Goal: Information Seeking & Learning: Learn about a topic

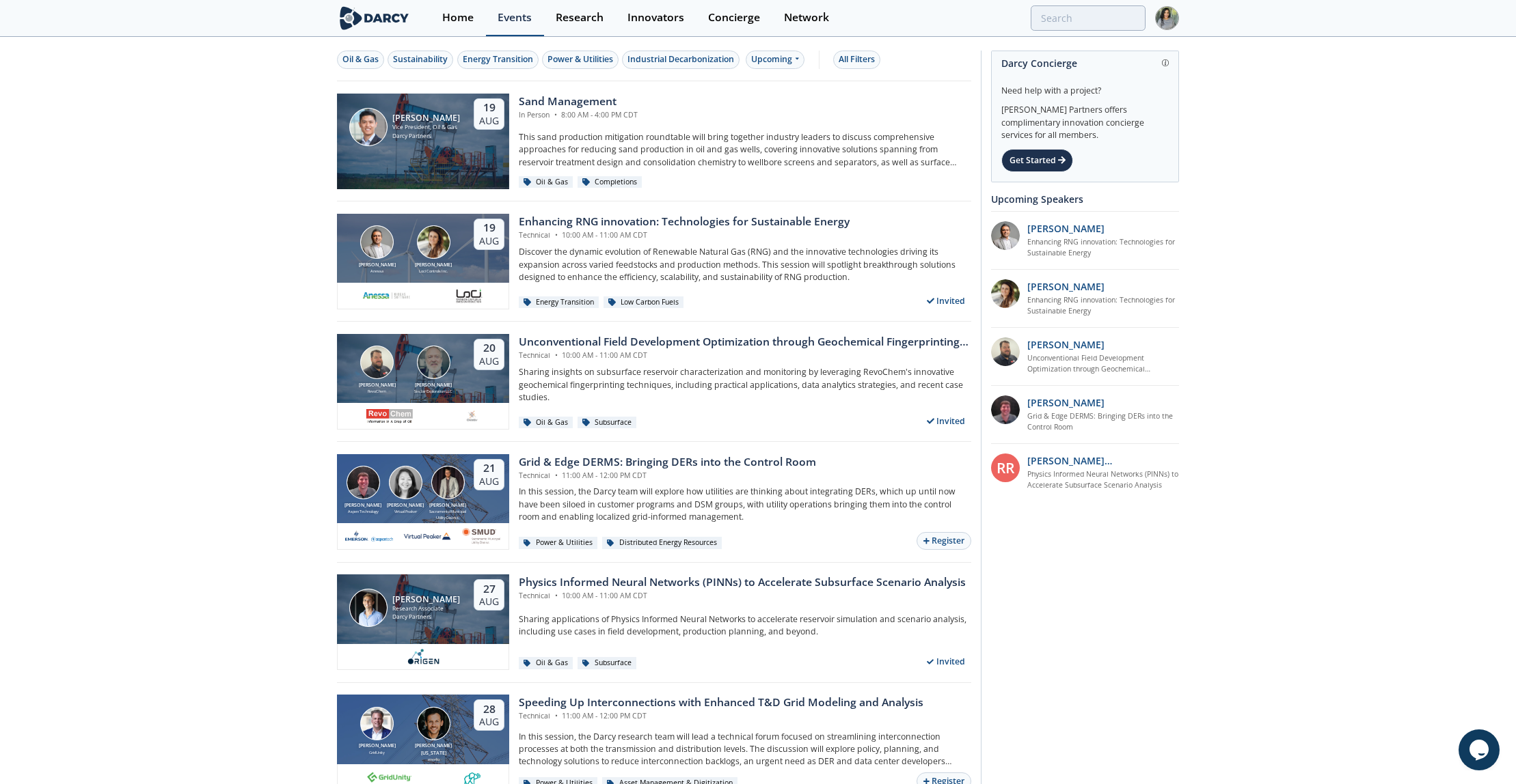
click at [506, 18] on div "Events" at bounding box center [515, 17] width 34 height 10
click at [529, 226] on div "Enhancing RNG innovation: Technologies for Sustainable Energy" at bounding box center [683, 221] width 331 height 16
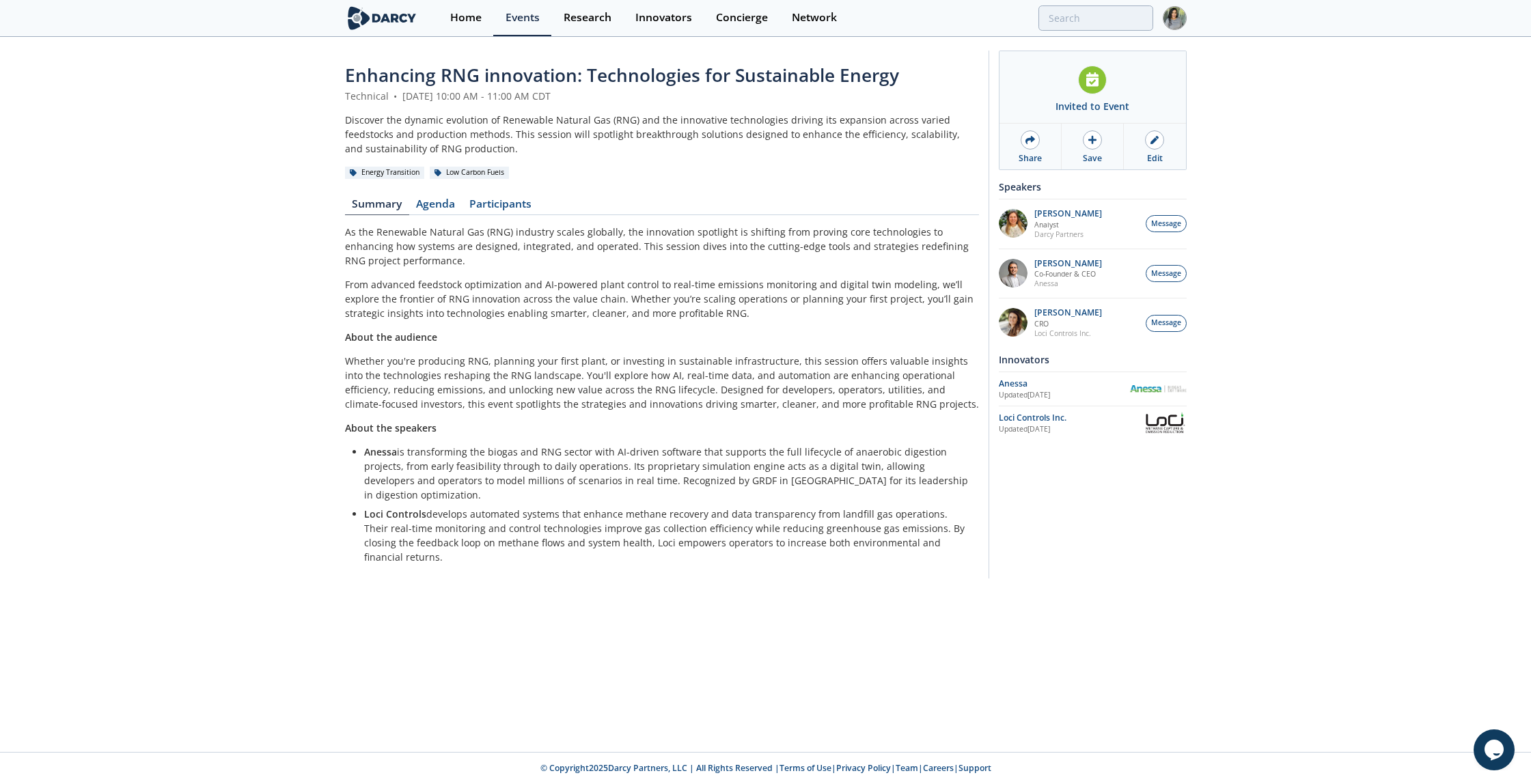
click at [500, 81] on span "Enhancing RNG innovation: Technologies for Sustainable Energy" at bounding box center [622, 75] width 554 height 25
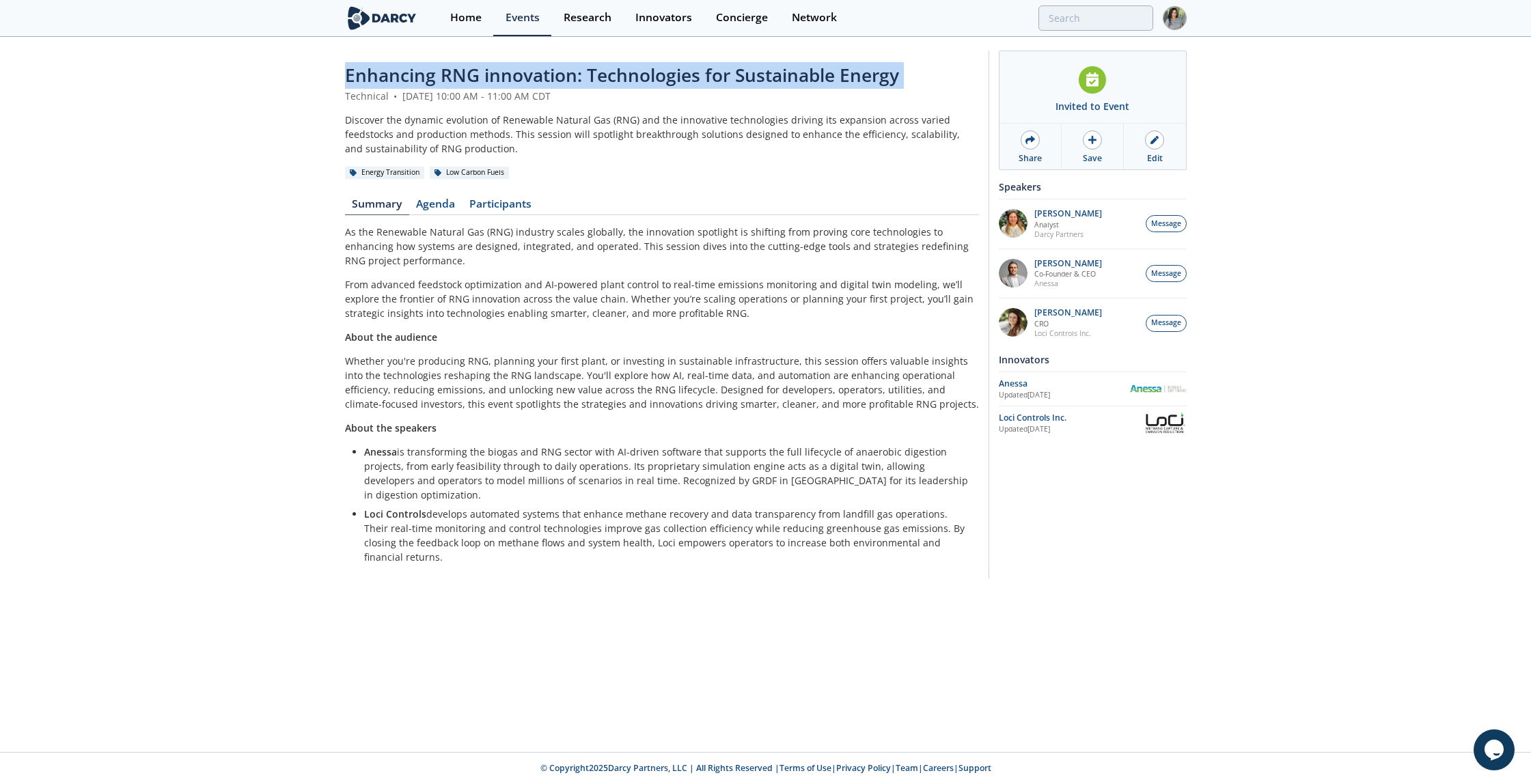
click at [500, 81] on span "Enhancing RNG innovation: Technologies for Sustainable Energy" at bounding box center [622, 75] width 554 height 25
copy header "Enhancing RNG innovation: Technologies for Sustainable Energy"
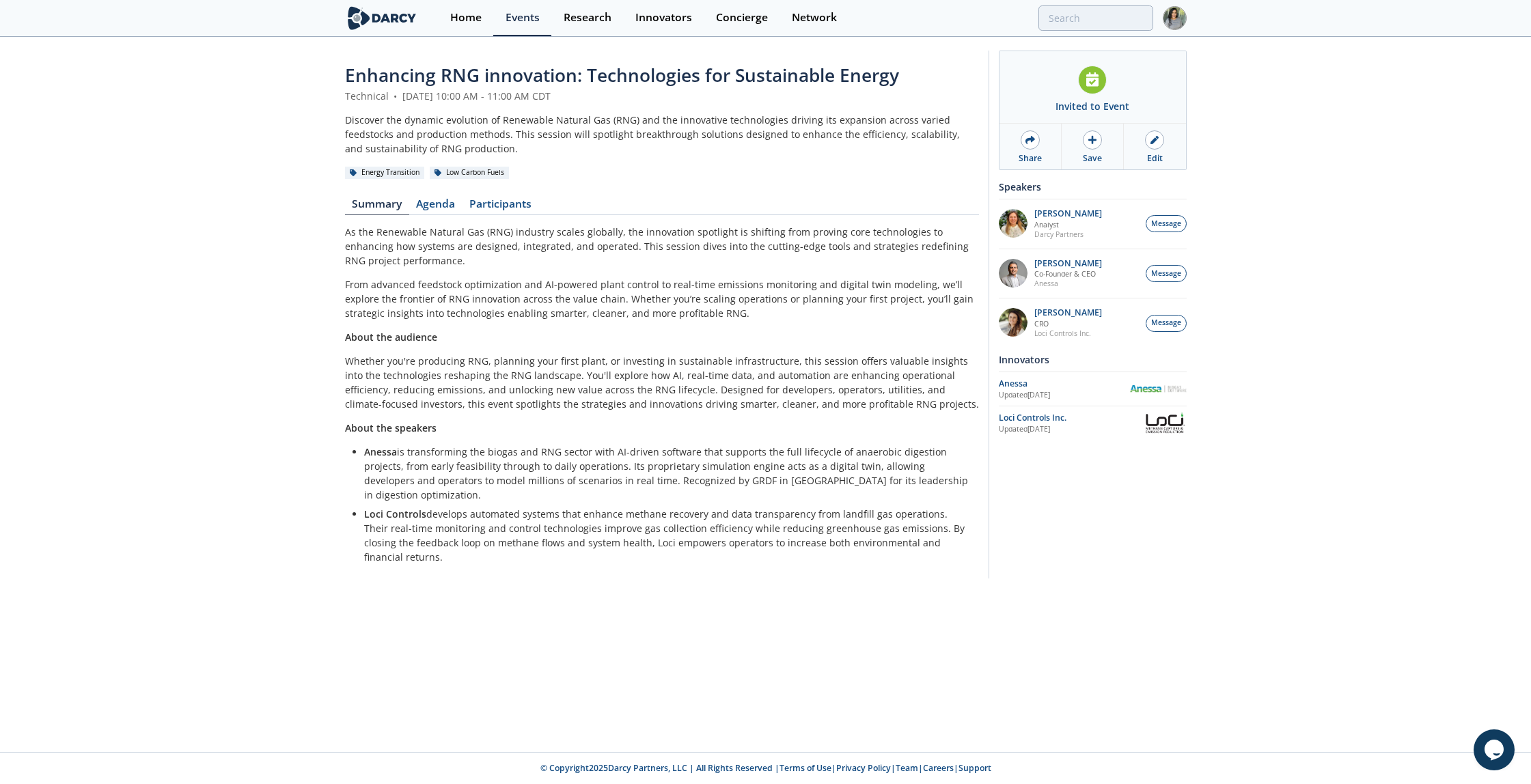
click at [364, 311] on p "From advanced feedstock optimization and AI-powered plant control to real-time …" at bounding box center [661, 298] width 634 height 43
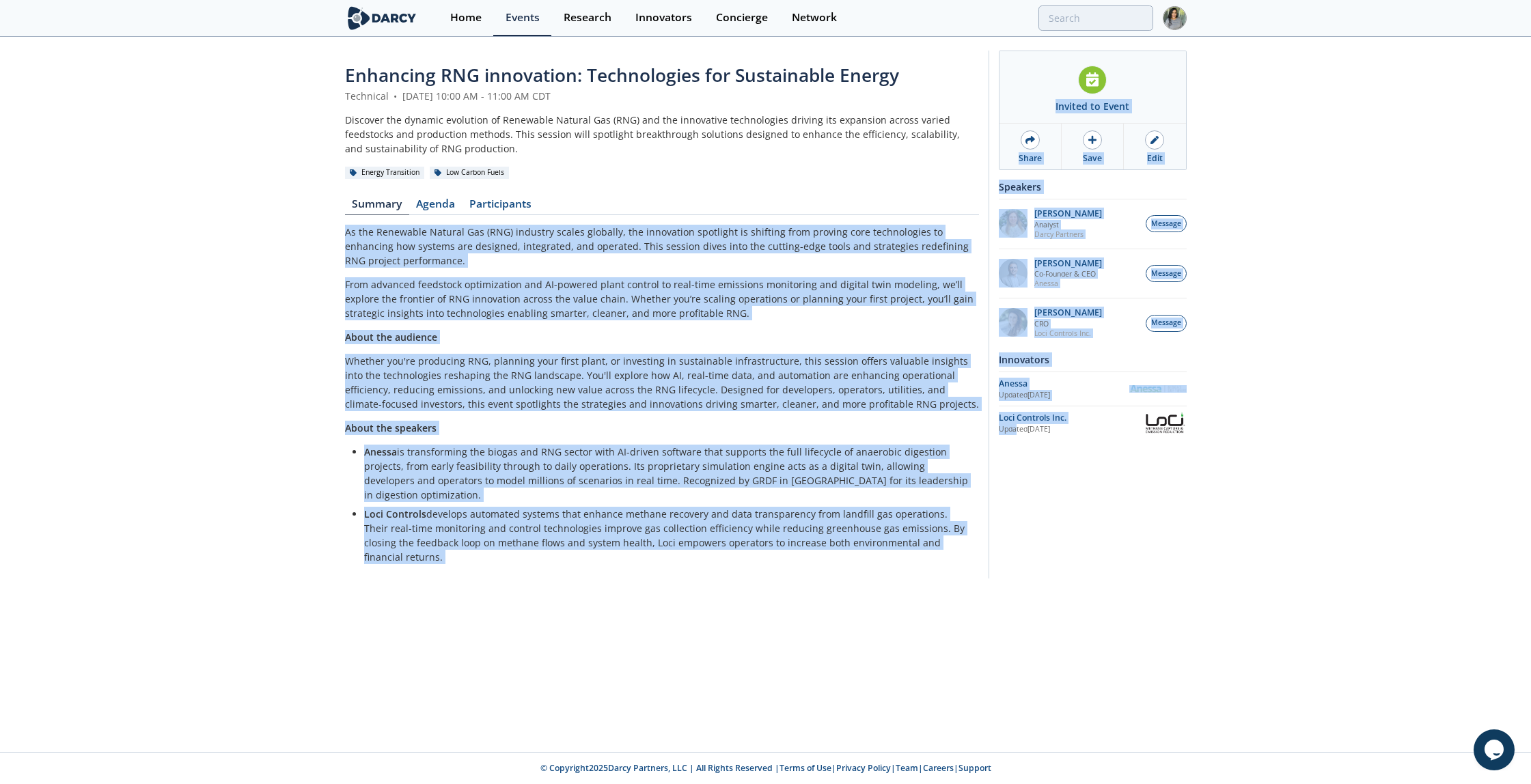
drag, startPoint x: 332, startPoint y: 238, endPoint x: 1016, endPoint y: 589, distance: 768.8
click at [1016, 589] on div "Enhancing RNG innovation: Technologies for Sustainable Energy Technical • Augus…" at bounding box center [765, 394] width 1531 height 714
click at [830, 477] on p "Anessa is transforming the biogas and RNG sector with AI-driven software that s…" at bounding box center [666, 473] width 605 height 57
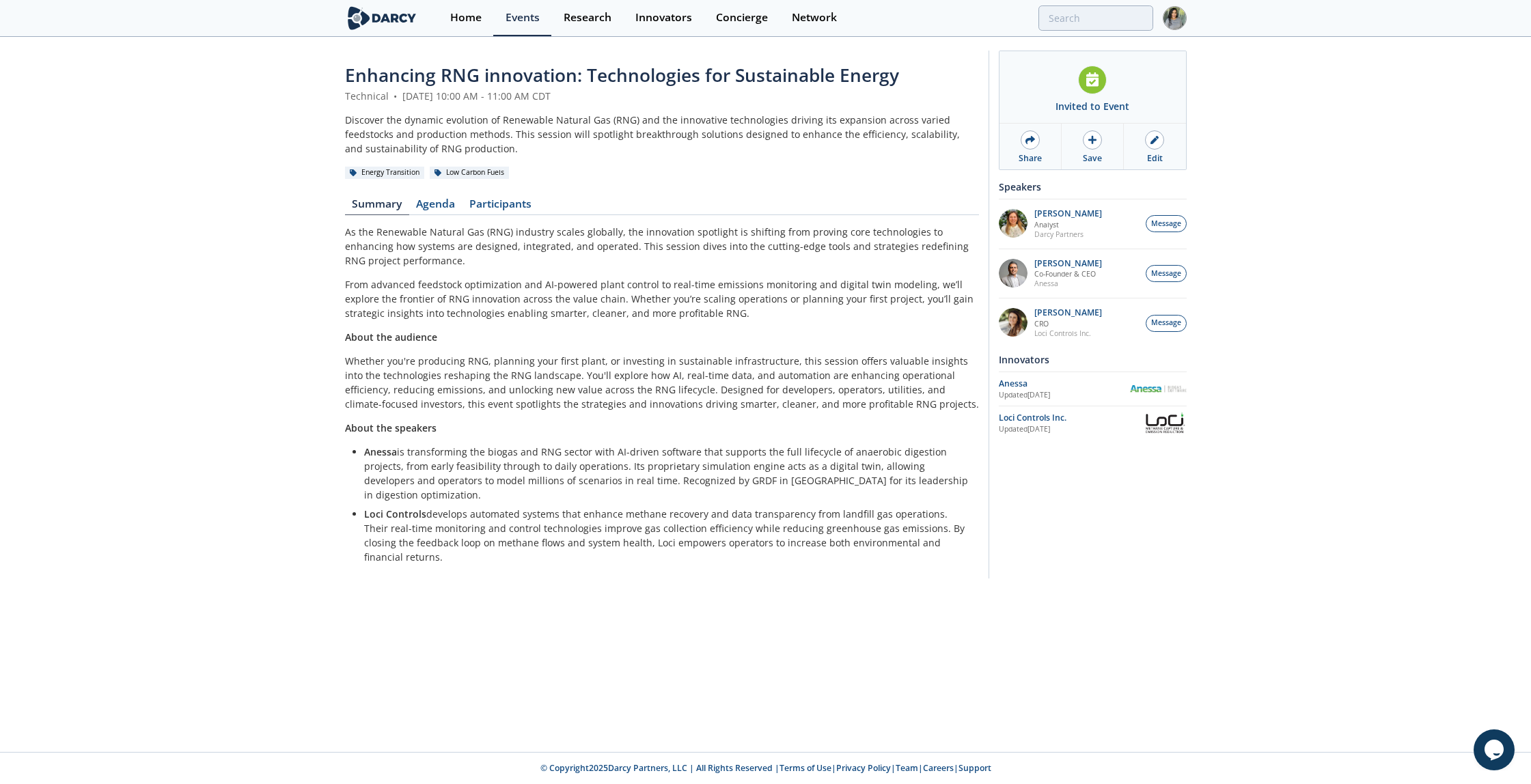
drag, startPoint x: 952, startPoint y: 528, endPoint x: 327, endPoint y: 231, distance: 692.0
click at [327, 231] on div "Enhancing RNG innovation: Technologies for Sustainable Energy Technical • Augus…" at bounding box center [765, 317] width 1531 height 559
copy div "As the Renewable Natural Gas (RNG) industry scales globally, the innovation spo…"
click at [1013, 383] on div "Anessa" at bounding box center [1063, 384] width 131 height 12
click at [1020, 412] on div "Loci Controls Inc." at bounding box center [1071, 417] width 145 height 12
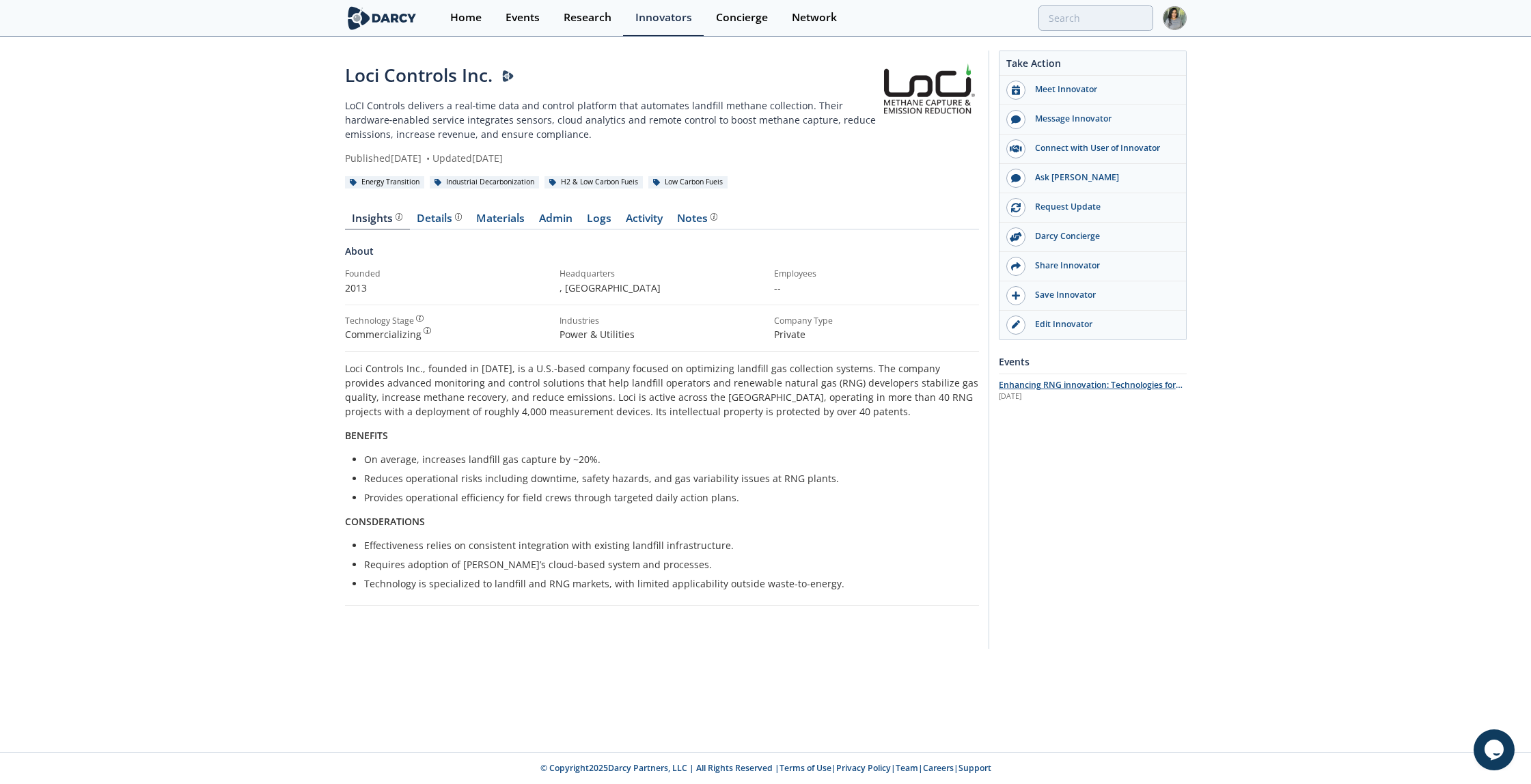
click at [1059, 380] on span "Enhancing RNG innovation: Technologies for Sustainable Energy" at bounding box center [1090, 391] width 184 height 24
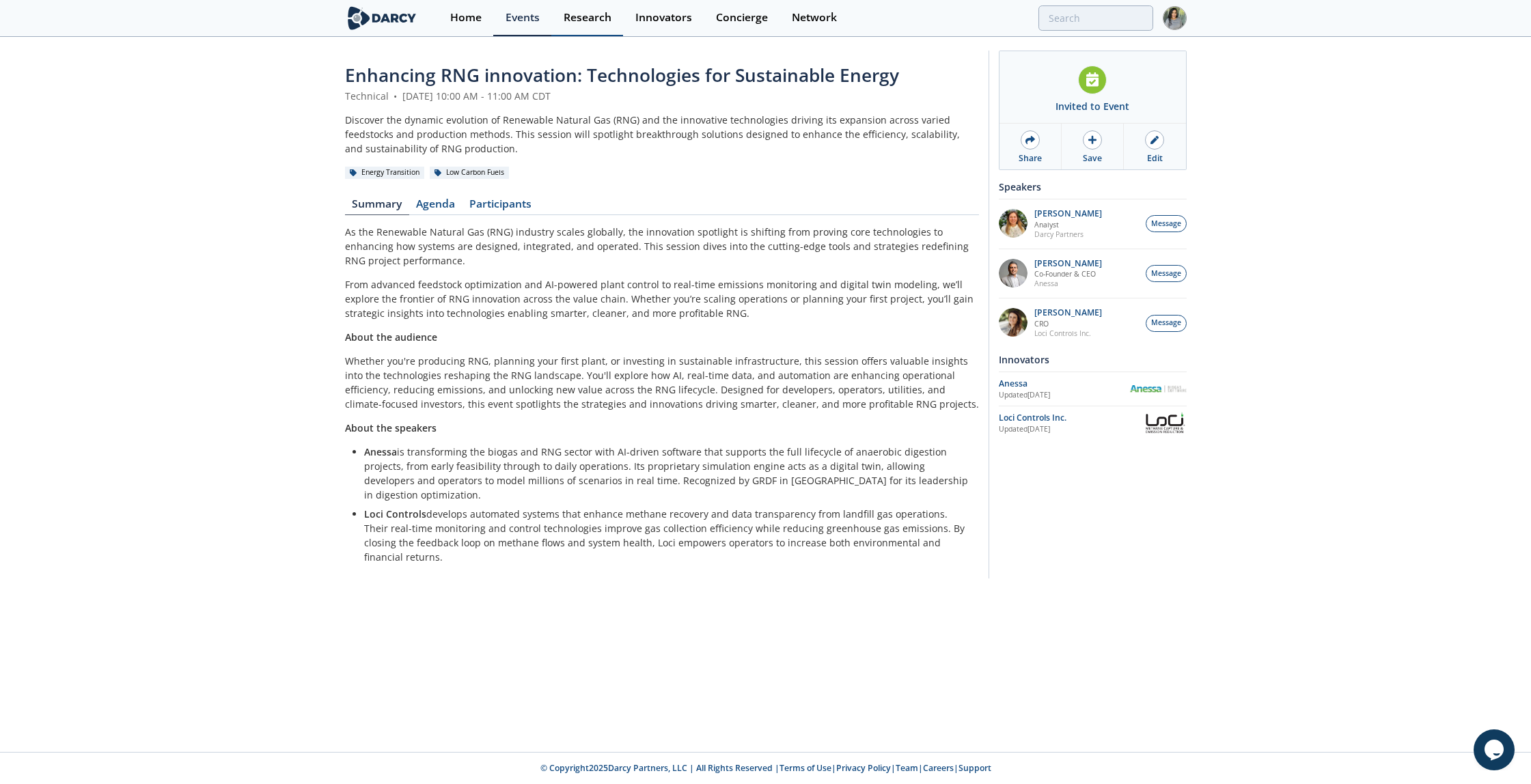
click at [597, 18] on div "Research" at bounding box center [588, 17] width 48 height 10
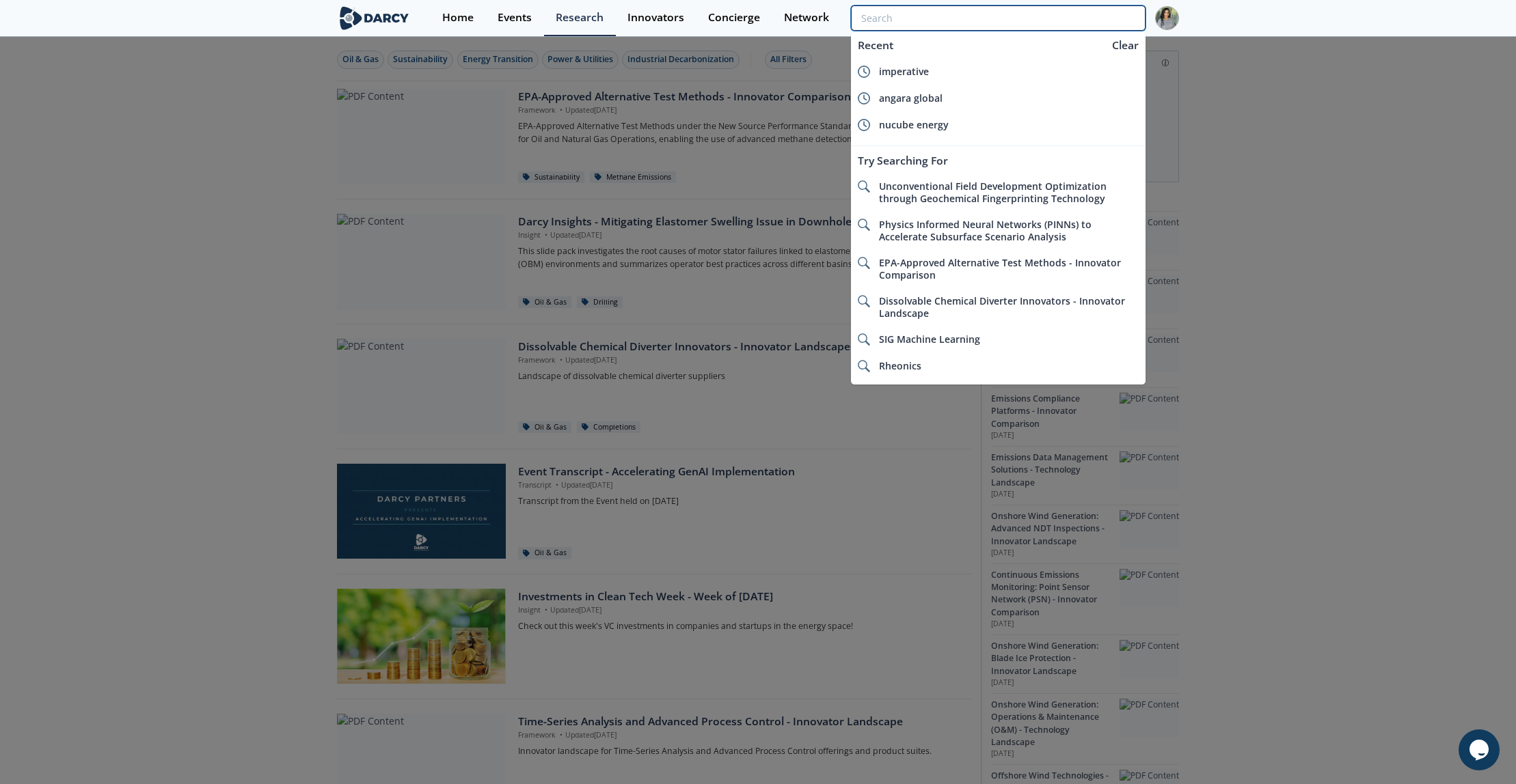
click at [1077, 8] on input "search" at bounding box center [998, 18] width 294 height 26
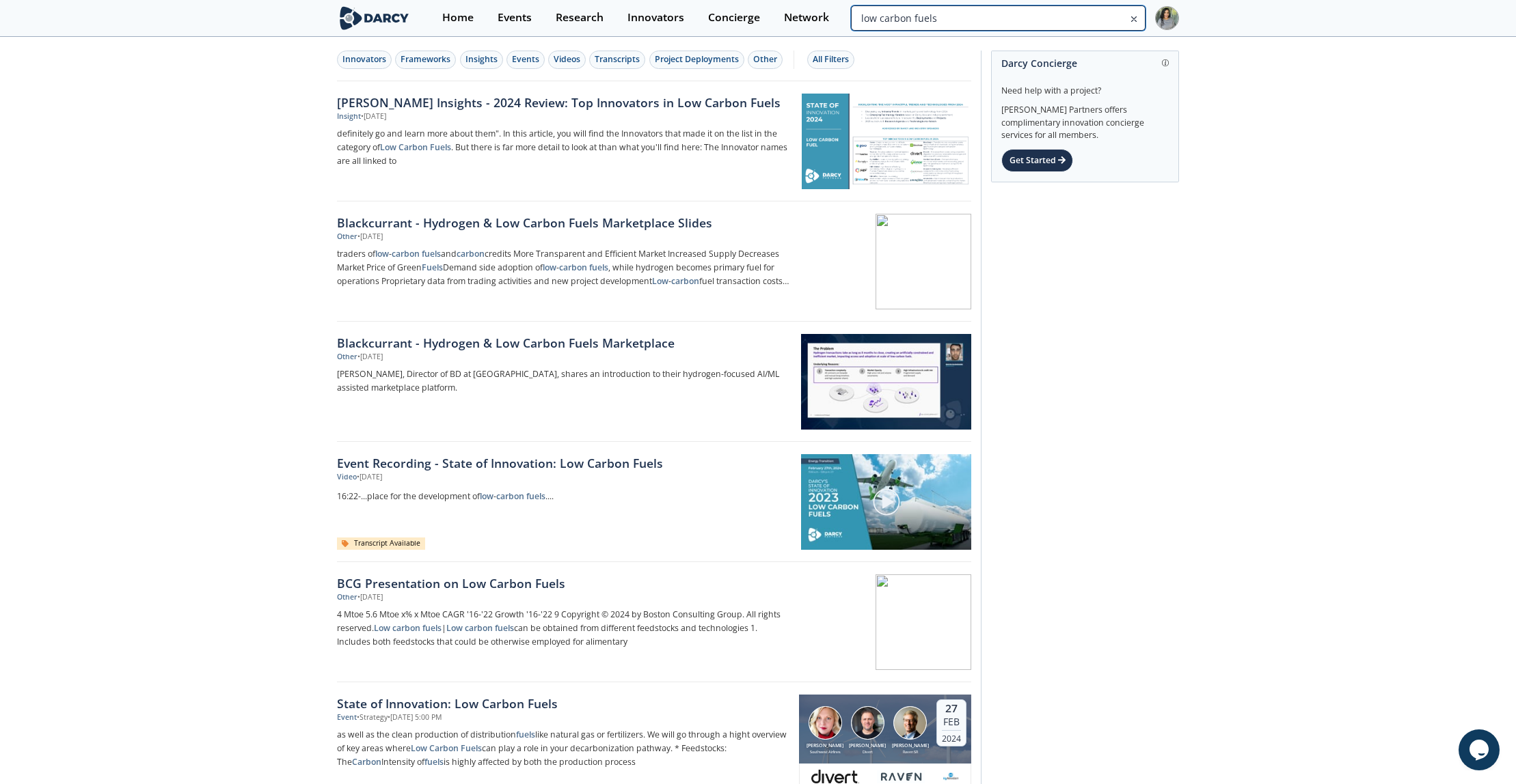
click at [1068, 23] on input "low carbon fuels" at bounding box center [998, 18] width 294 height 26
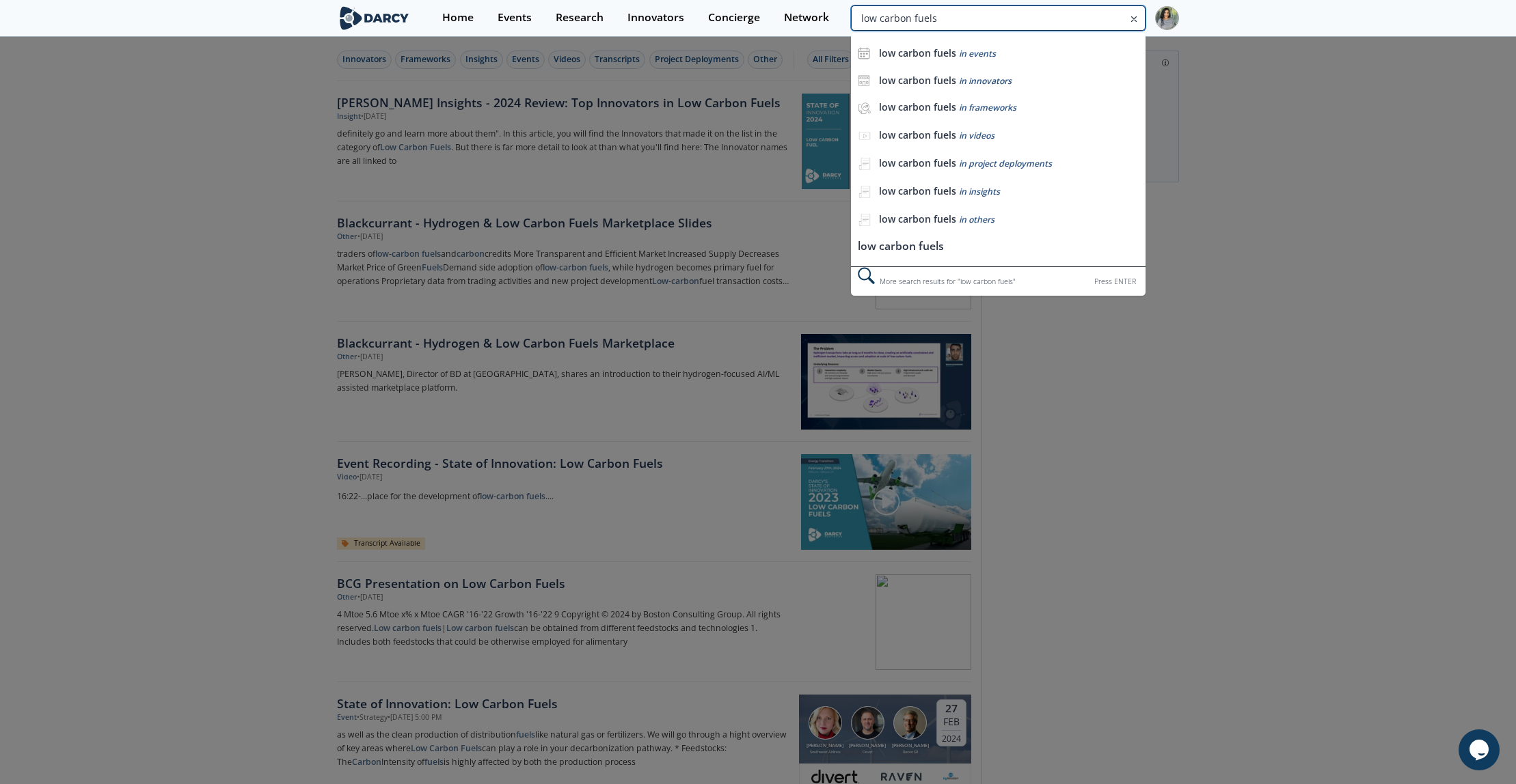
click at [1068, 23] on input "low carbon fuels" at bounding box center [998, 18] width 294 height 26
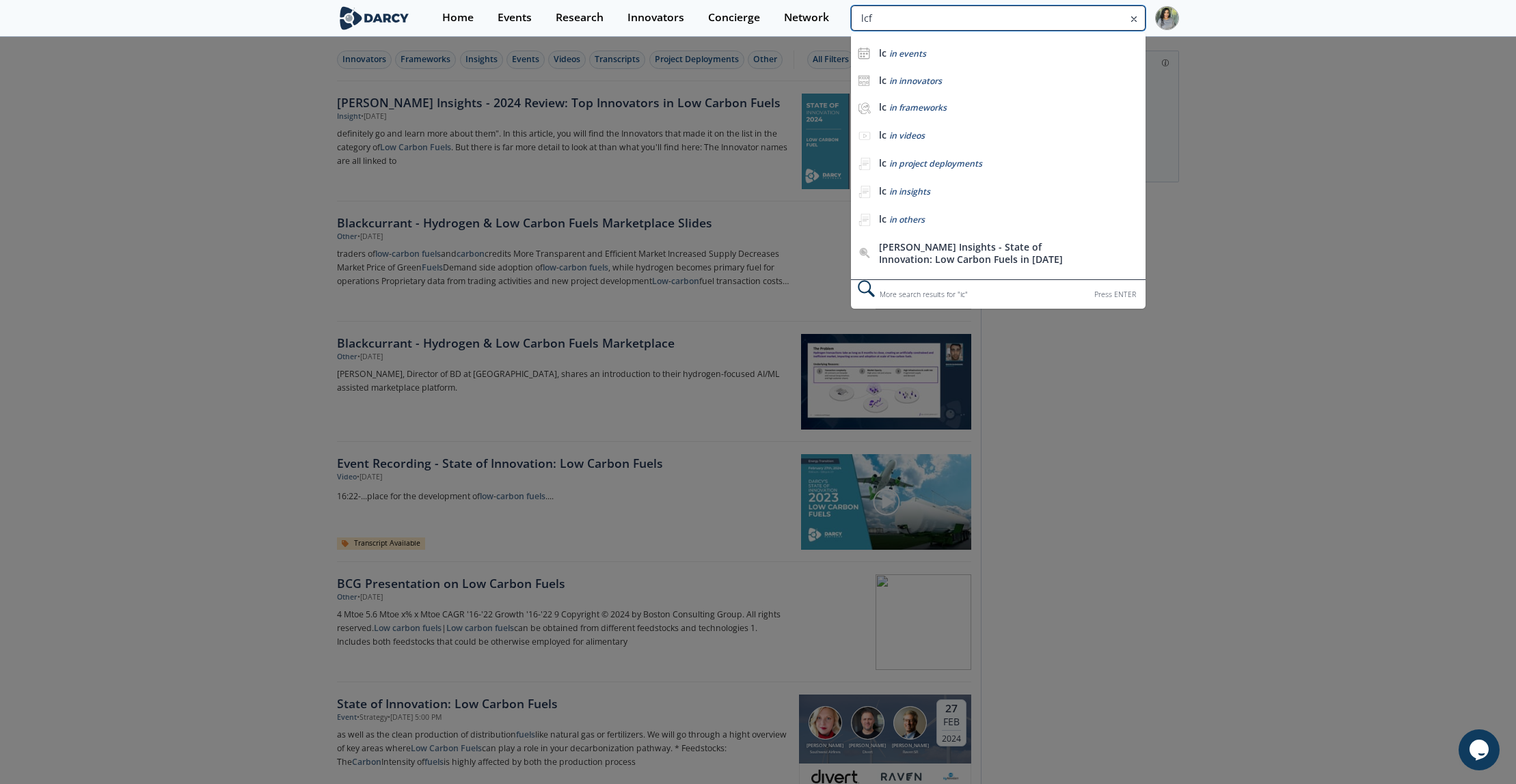
type input "lcf"
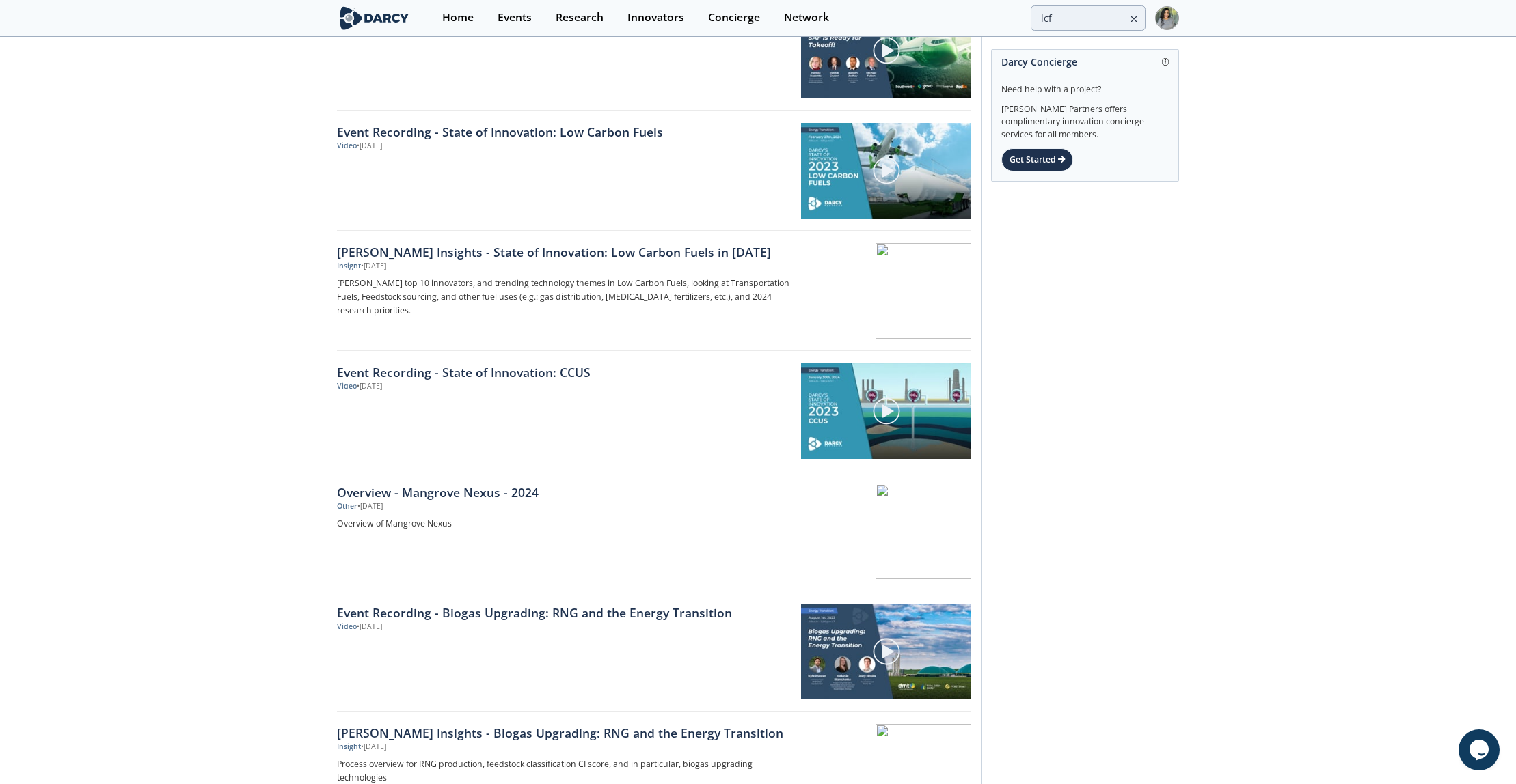
scroll to position [1787, 0]
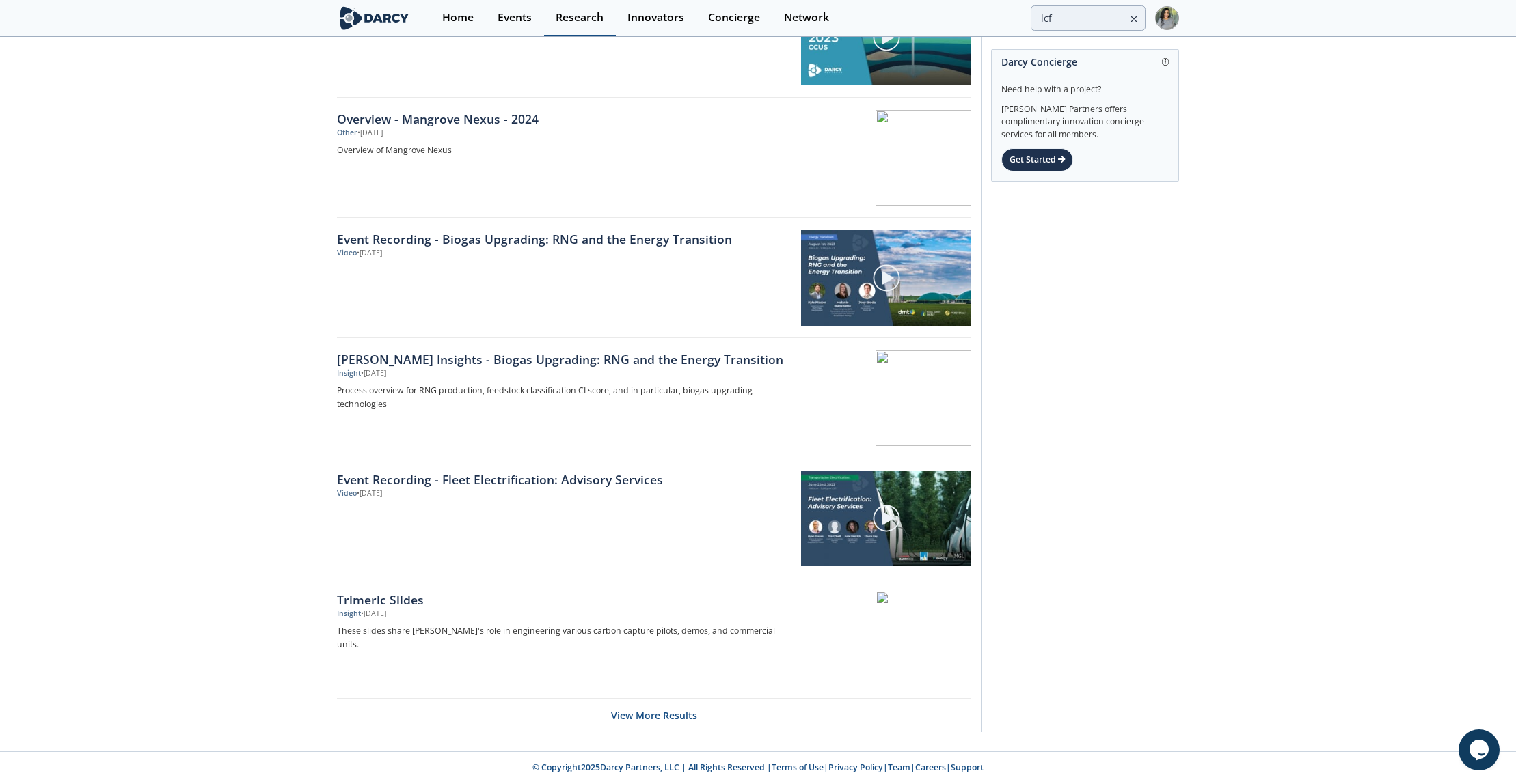
click at [580, 21] on div "Research" at bounding box center [579, 17] width 48 height 10
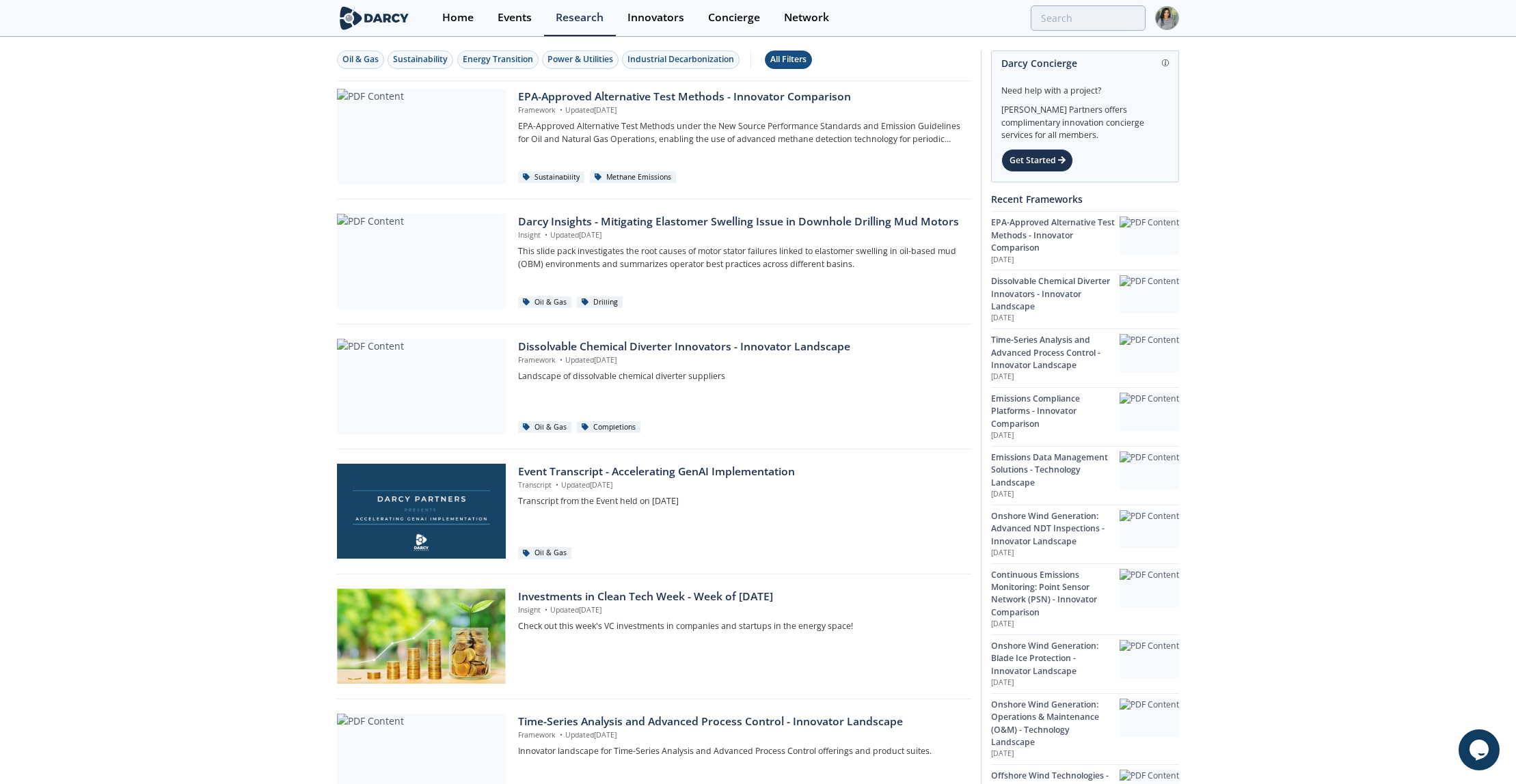
click at [791, 61] on div "All Filters" at bounding box center [788, 59] width 36 height 12
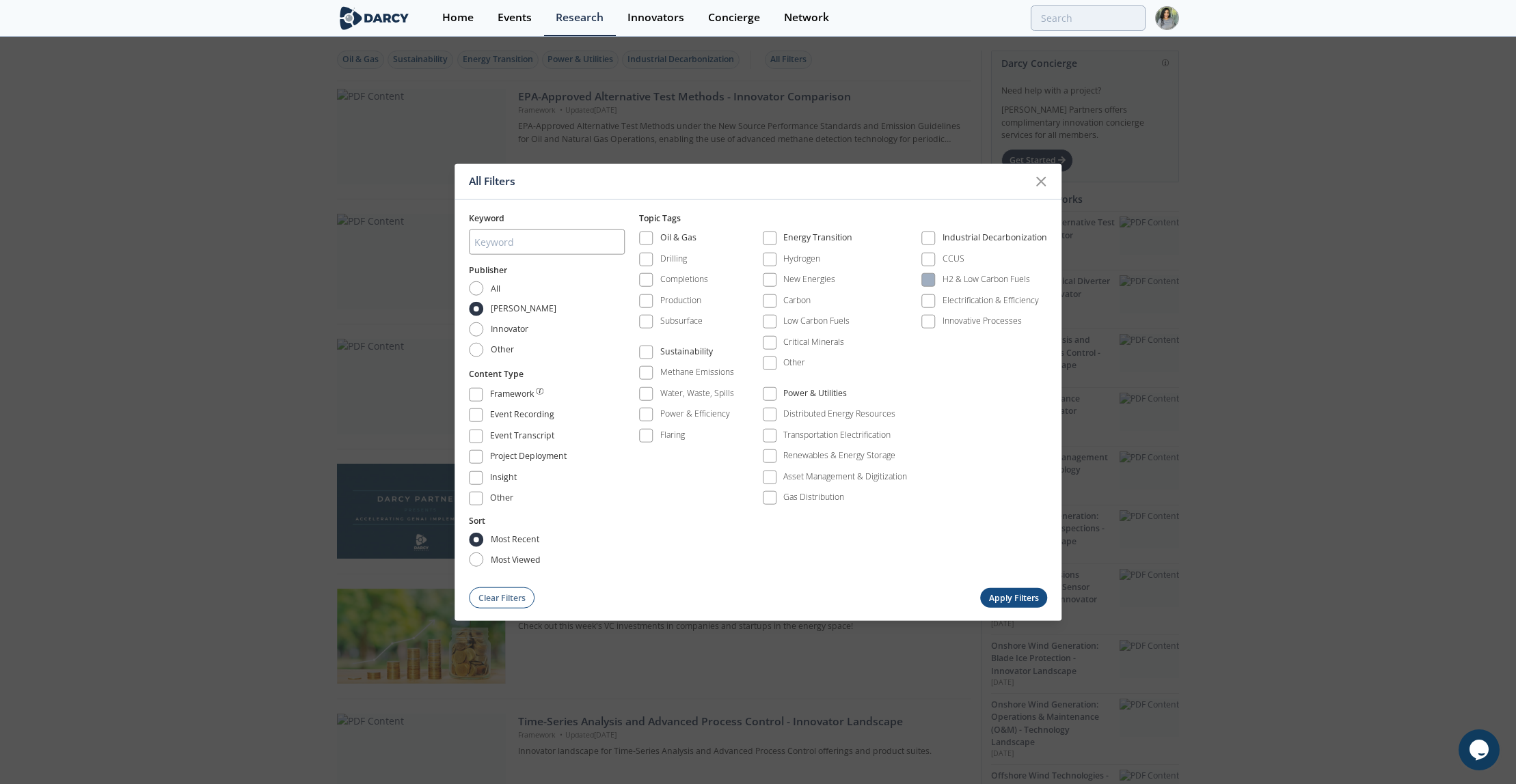
click at [944, 276] on div "H2 & Low Carbon Fuels" at bounding box center [986, 279] width 88 height 12
click at [1018, 591] on button "Apply Filters" at bounding box center [1013, 597] width 67 height 20
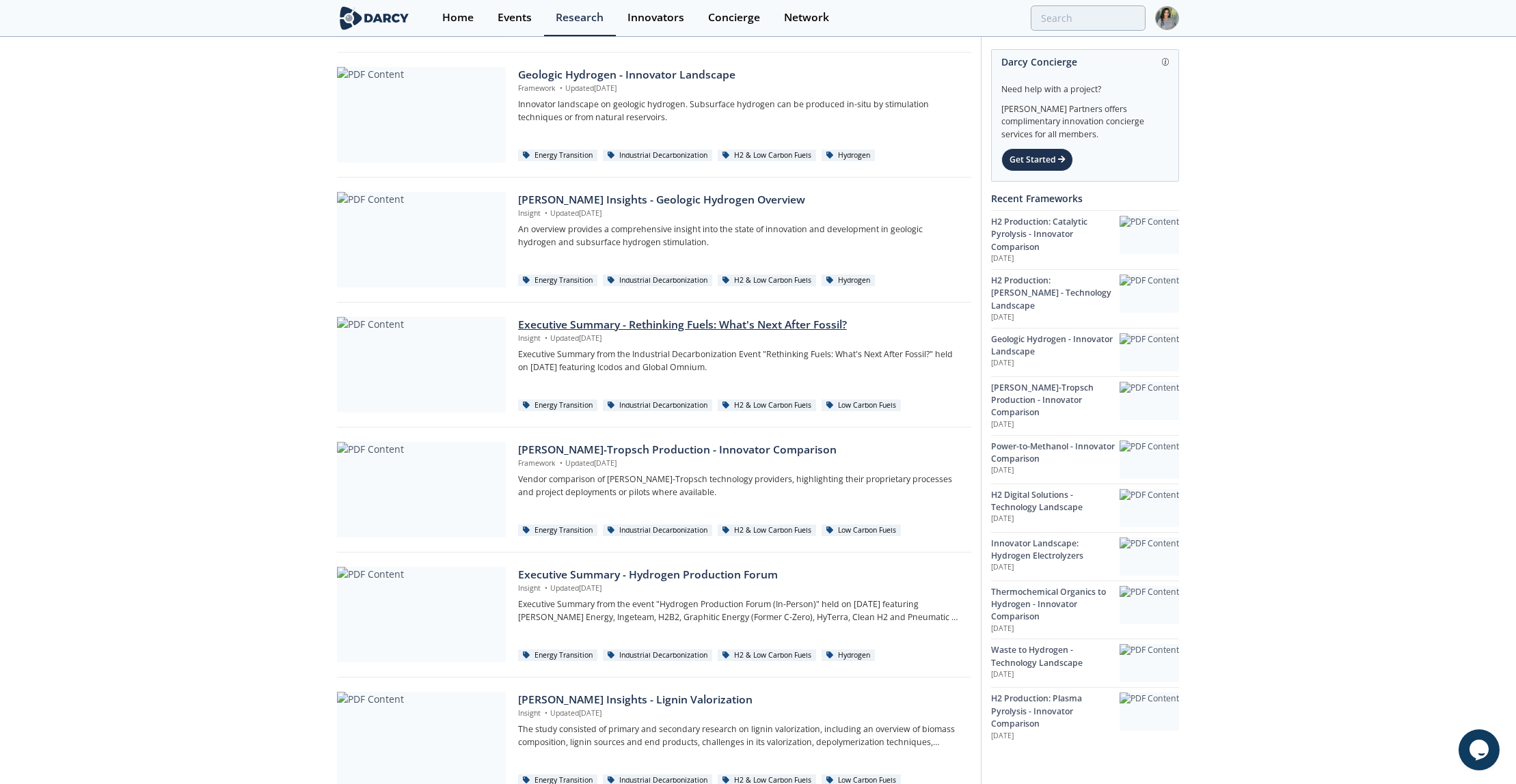
scroll to position [403, 0]
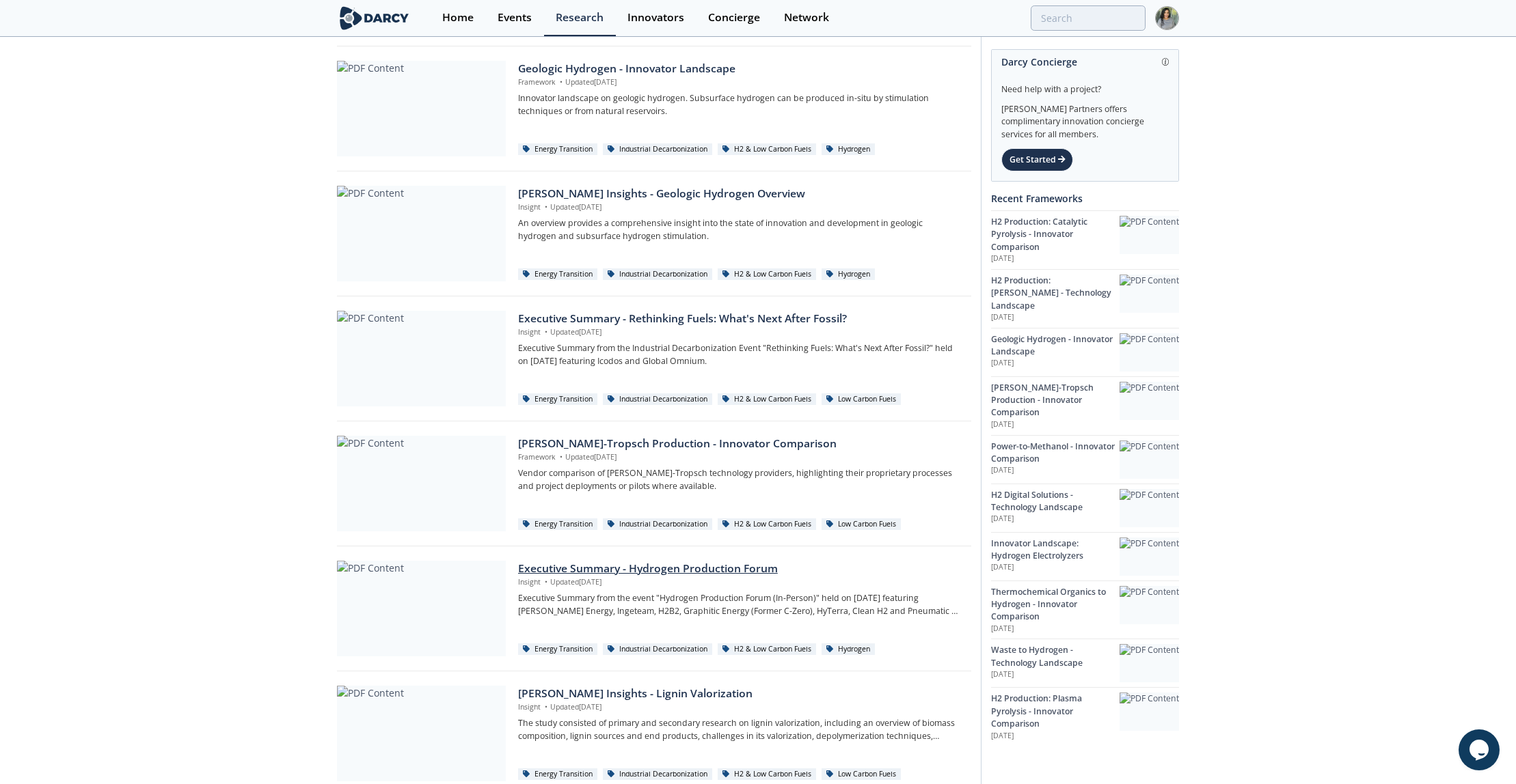
click at [619, 561] on div "Executive Summary - Hydrogen Production Forum" at bounding box center [739, 569] width 443 height 16
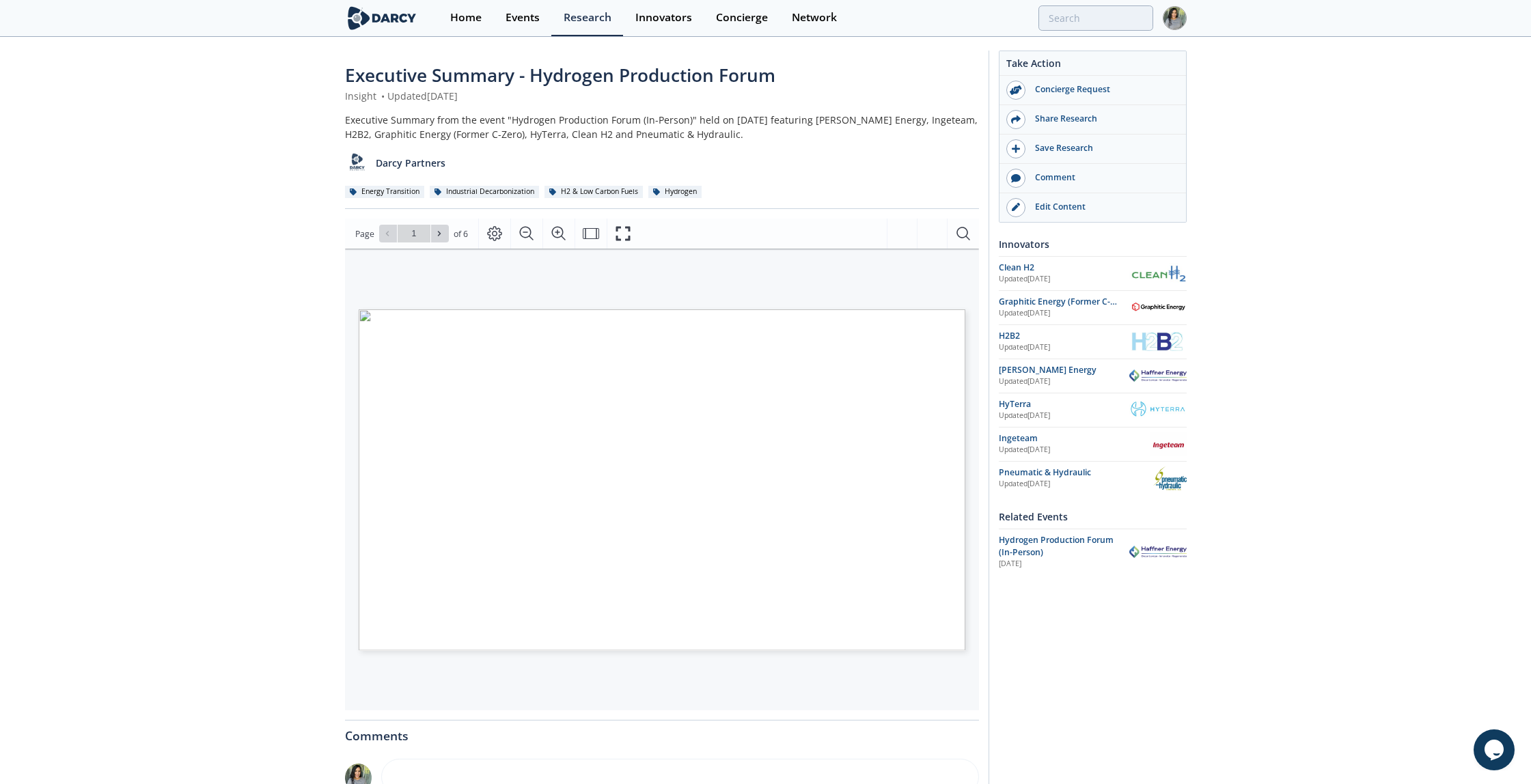
click at [629, 559] on span "FULL DARCY INSIGHTS ON CONNECT" at bounding box center [660, 560] width 184 height 6
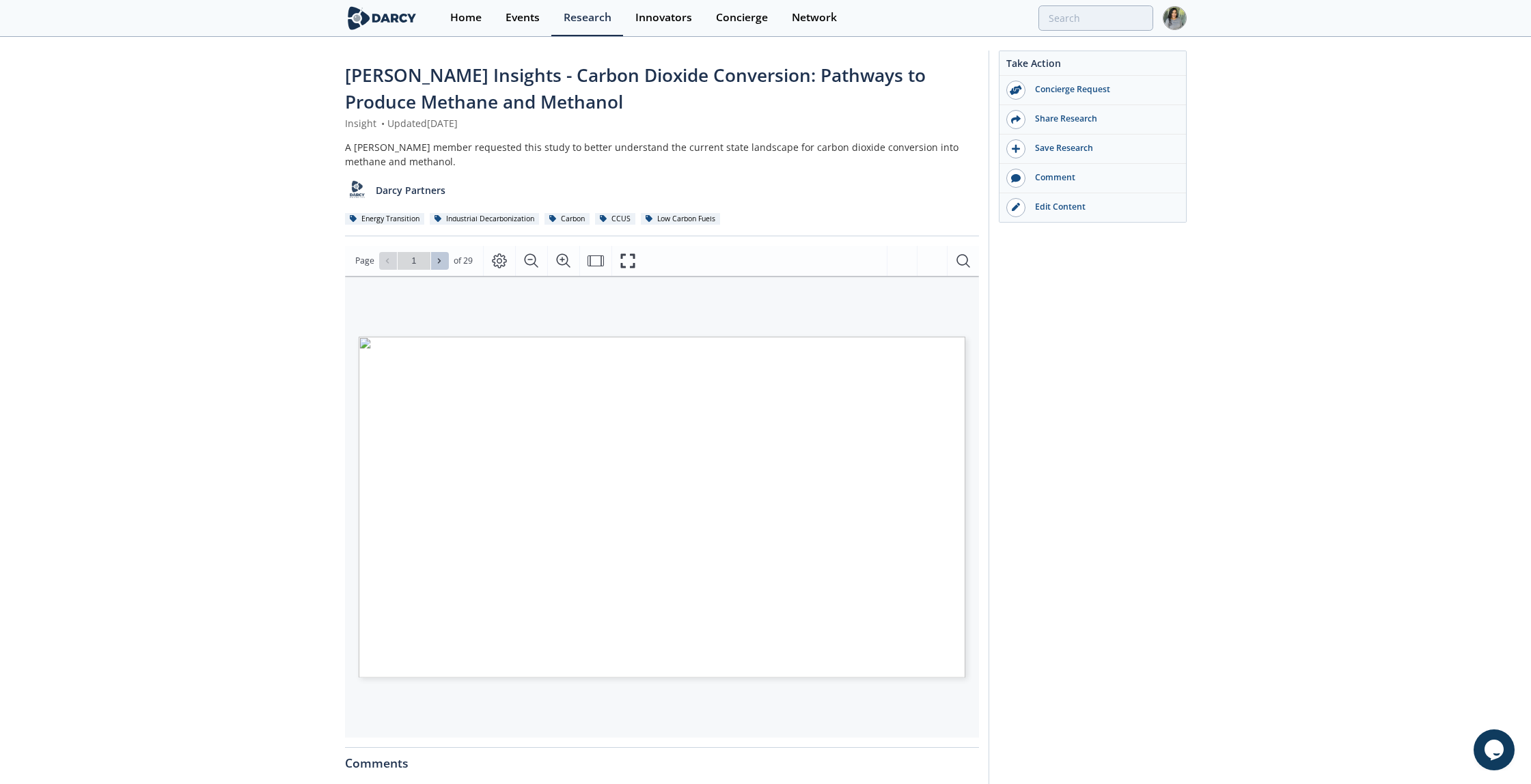
click at [441, 258] on icon at bounding box center [439, 261] width 9 height 9
click at [443, 259] on span at bounding box center [440, 261] width 10 height 10
type input "3"
click at [451, 259] on span "Go to Page 3" at bounding box center [414, 261] width 80 height 18
click at [461, 264] on span "of 29" at bounding box center [463, 261] width 19 height 13
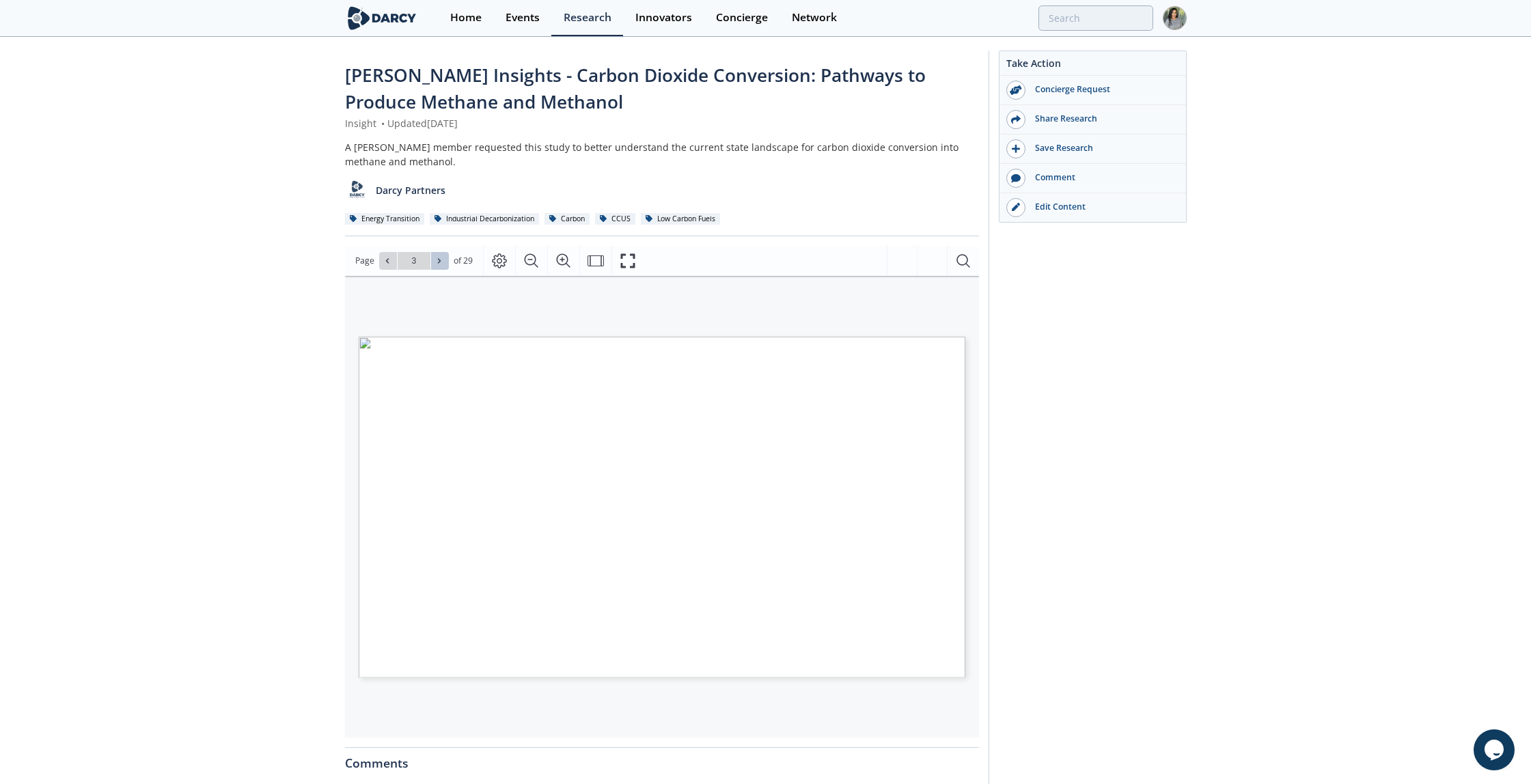
click at [440, 260] on icon at bounding box center [439, 261] width 9 height 9
type input "4"
click at [440, 260] on icon at bounding box center [439, 261] width 9 height 9
type input "5"
click at [440, 260] on icon at bounding box center [439, 261] width 9 height 9
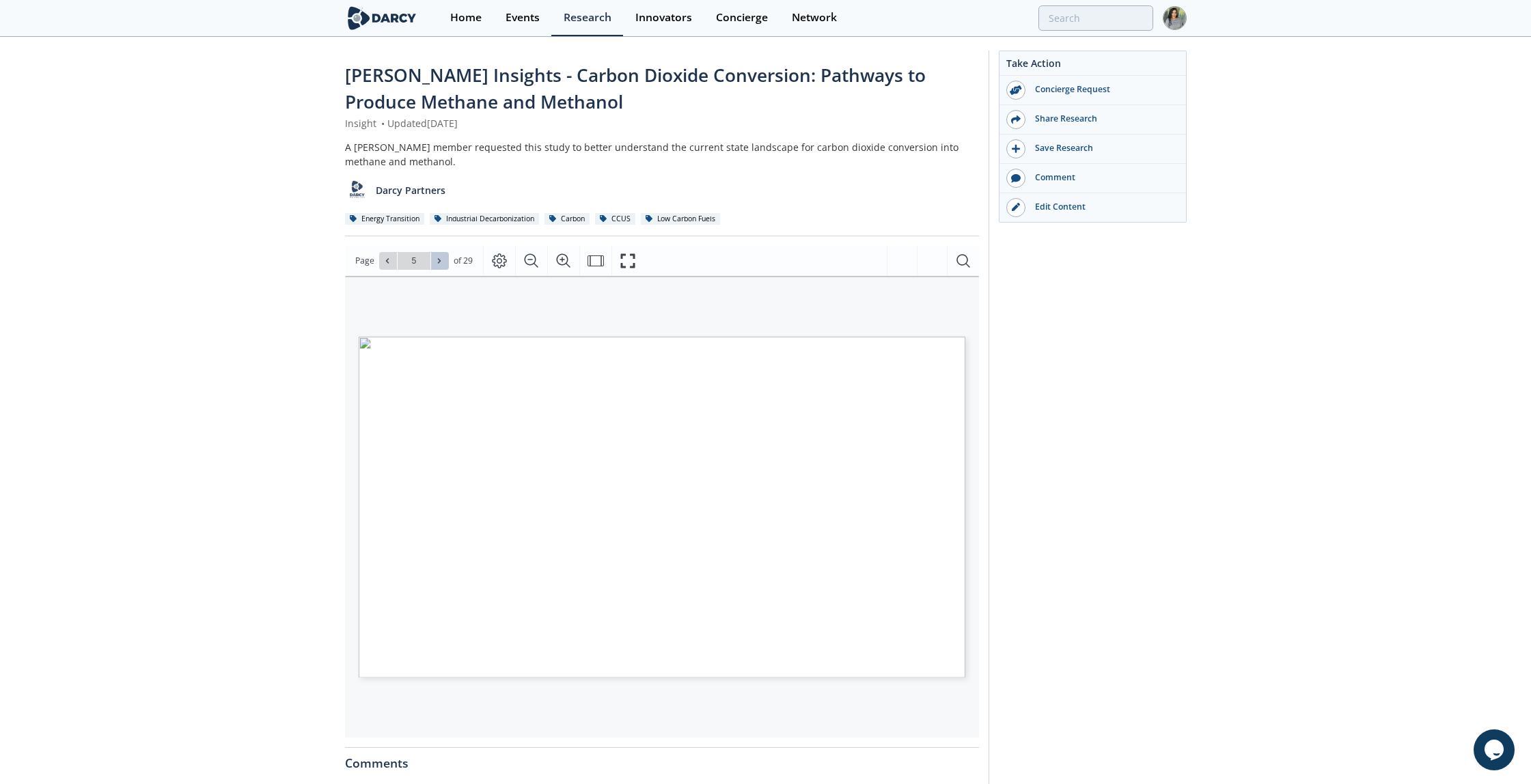
type input "6"
click at [440, 260] on icon at bounding box center [439, 261] width 9 height 9
type input "7"
click at [440, 260] on icon at bounding box center [439, 261] width 9 height 9
type input "8"
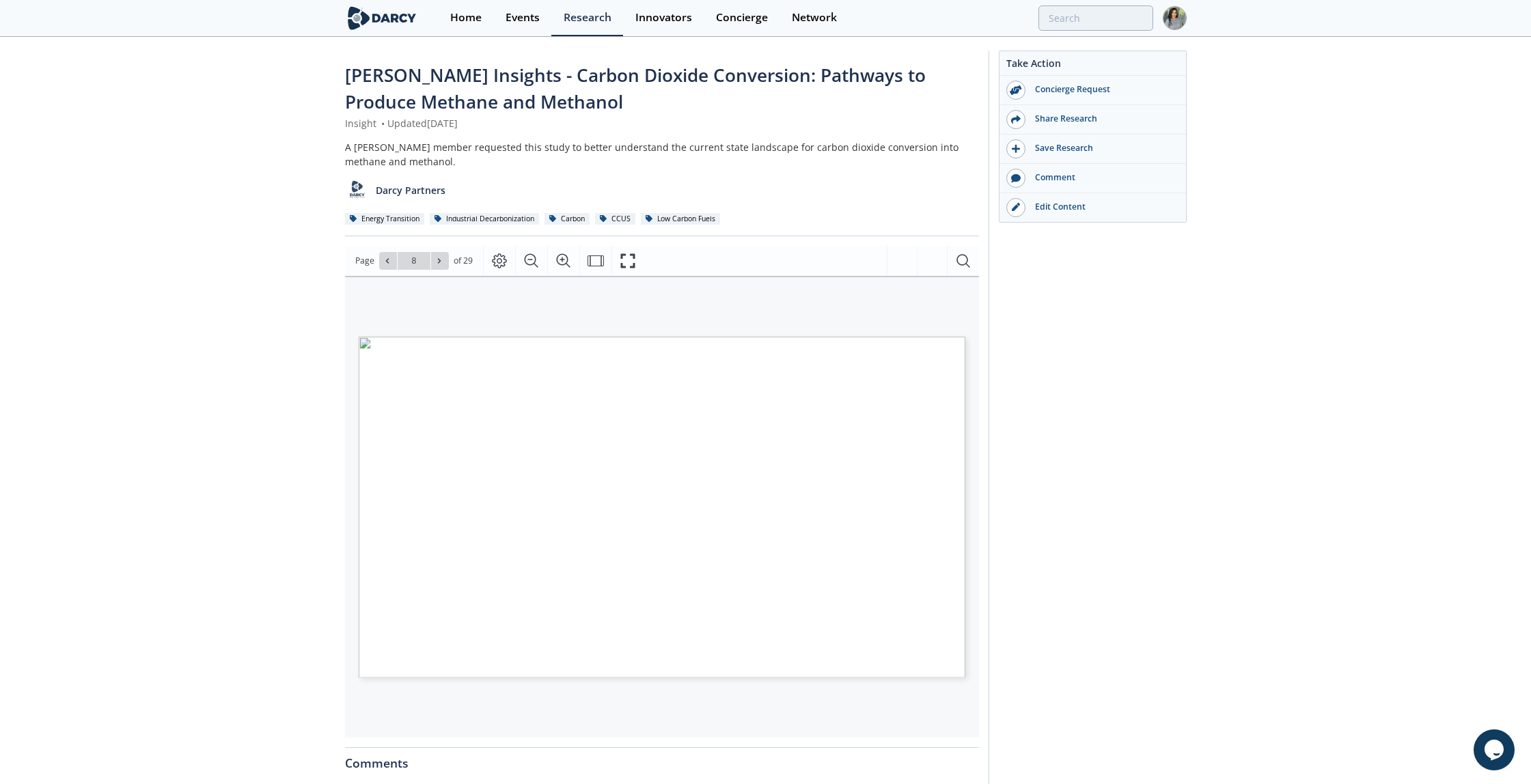
click at [440, 260] on icon at bounding box center [439, 261] width 9 height 9
type input "9"
click at [440, 260] on icon at bounding box center [439, 261] width 9 height 9
type input "10"
click at [440, 260] on icon at bounding box center [439, 261] width 9 height 9
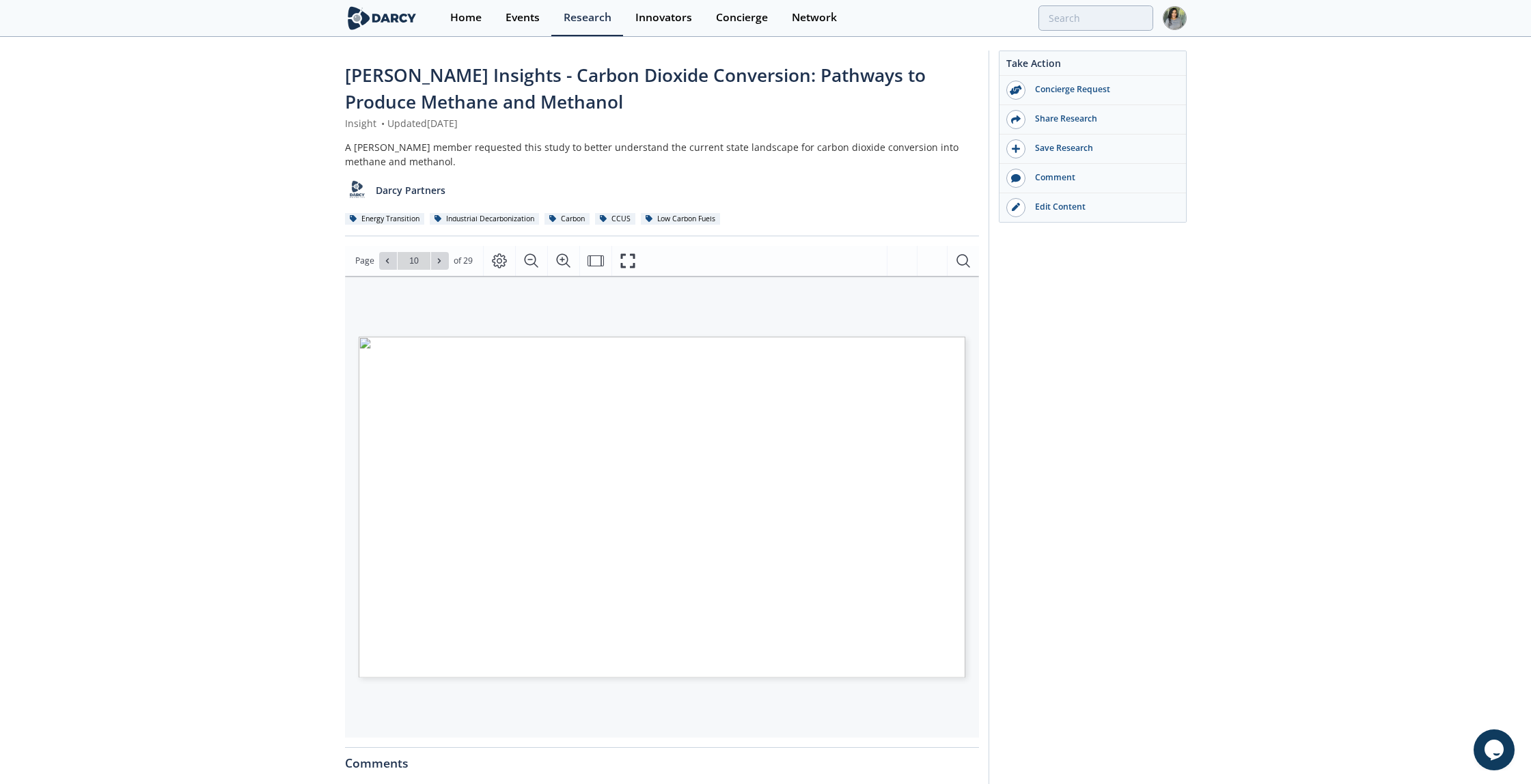
type input "11"
click at [440, 260] on icon at bounding box center [439, 261] width 9 height 9
type input "12"
click at [440, 260] on icon at bounding box center [439, 261] width 9 height 9
type input "13"
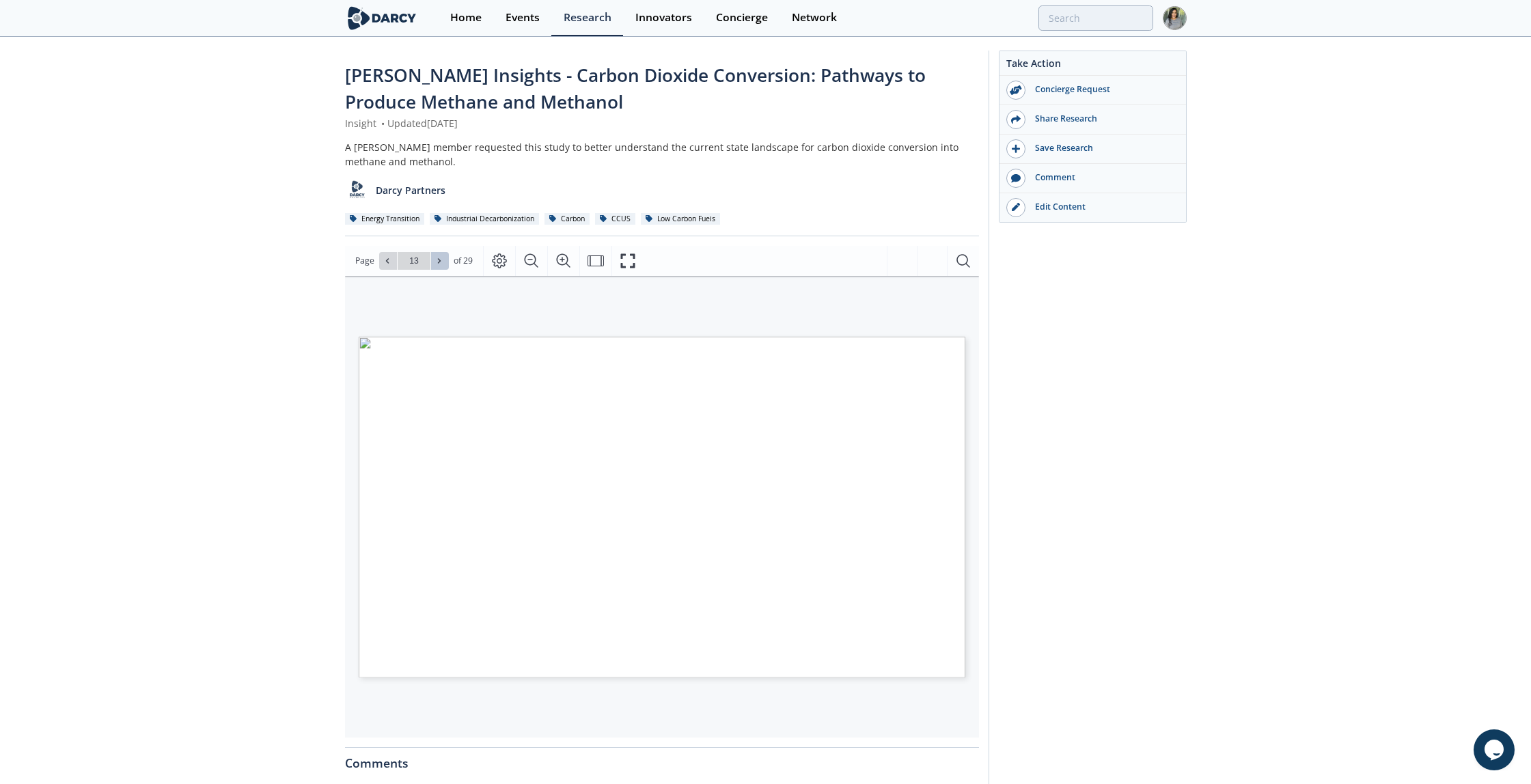
click at [440, 260] on icon at bounding box center [439, 261] width 9 height 9
type input "14"
click at [440, 260] on icon at bounding box center [439, 261] width 9 height 9
type input "15"
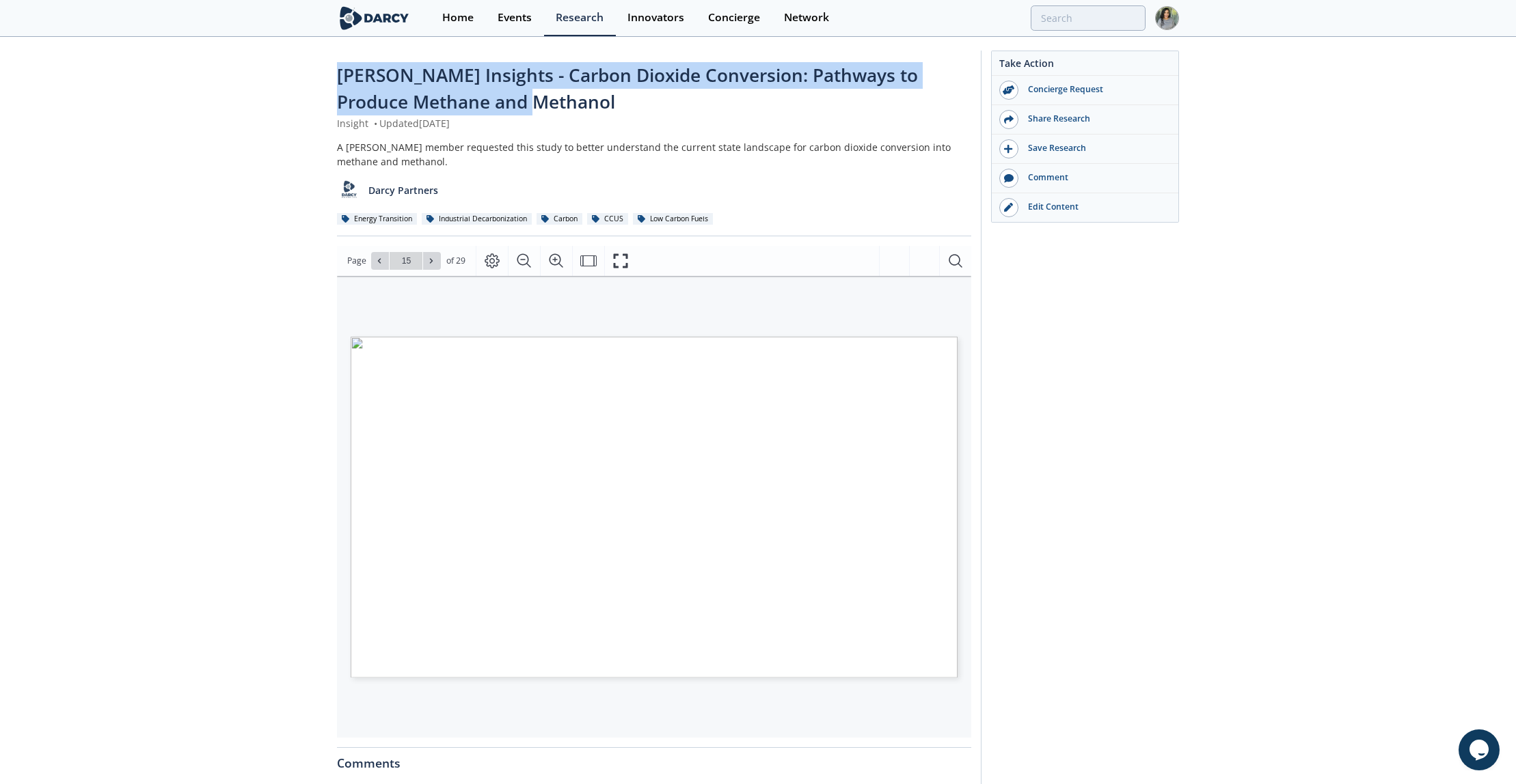
drag, startPoint x: 341, startPoint y: 81, endPoint x: 609, endPoint y: 106, distance: 269.2
click at [609, 106] on div "Darcy Insights - Carbon Dioxide Conversion: Pathways to Produce Methane and Met…" at bounding box center [654, 89] width 634 height 54
copy span "Darcy Insights - Carbon Dioxide Conversion: Pathways to Produce Methane and Met…"
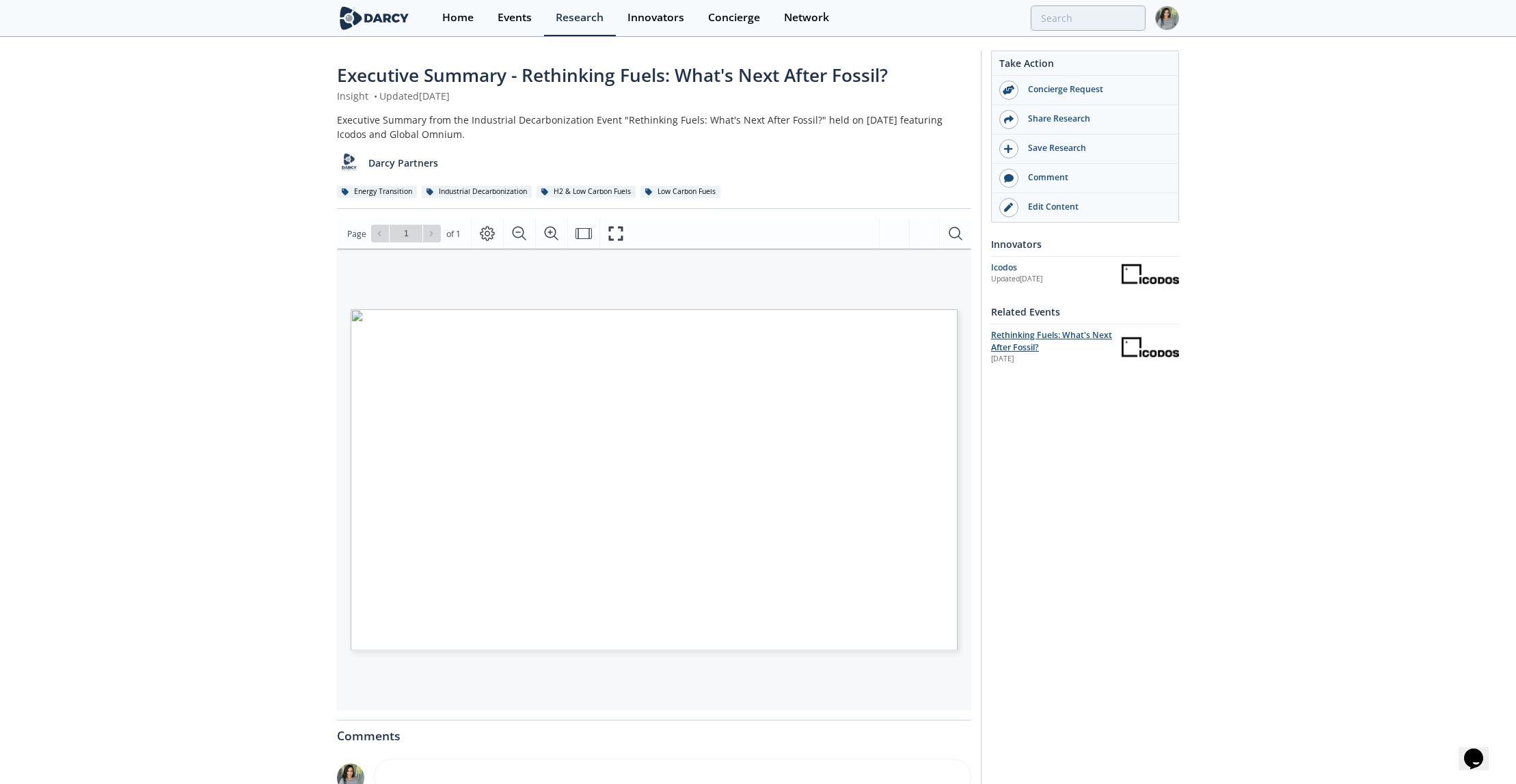
click at [1017, 352] on span "Rethinking Fuels: What's Next After Fossil?" at bounding box center [1051, 341] width 121 height 24
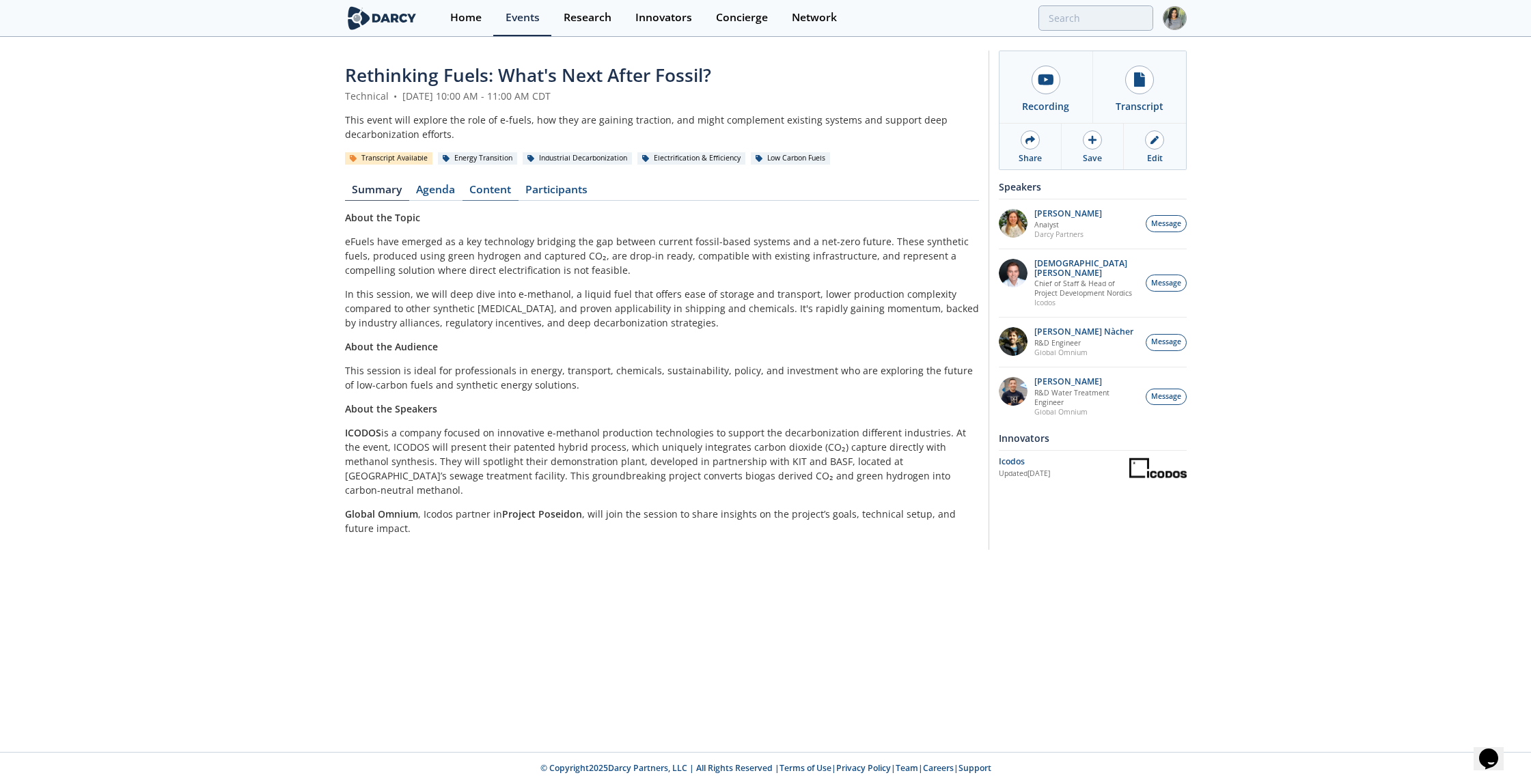
click at [491, 191] on link "Content" at bounding box center [490, 192] width 56 height 16
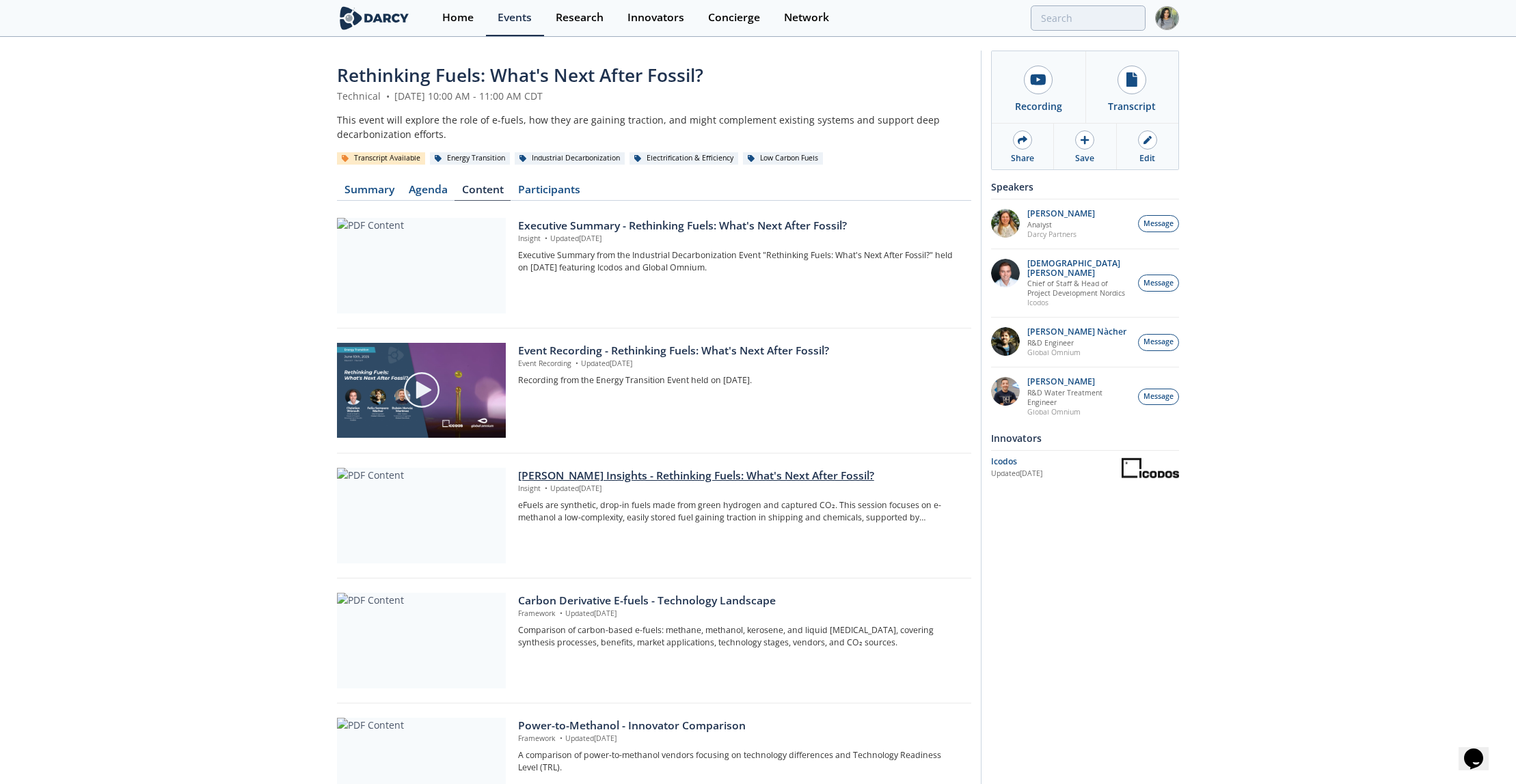
click at [590, 470] on div "Darcy Insights - Rethinking Fuels: What's Next After Fossil?" at bounding box center [739, 475] width 443 height 16
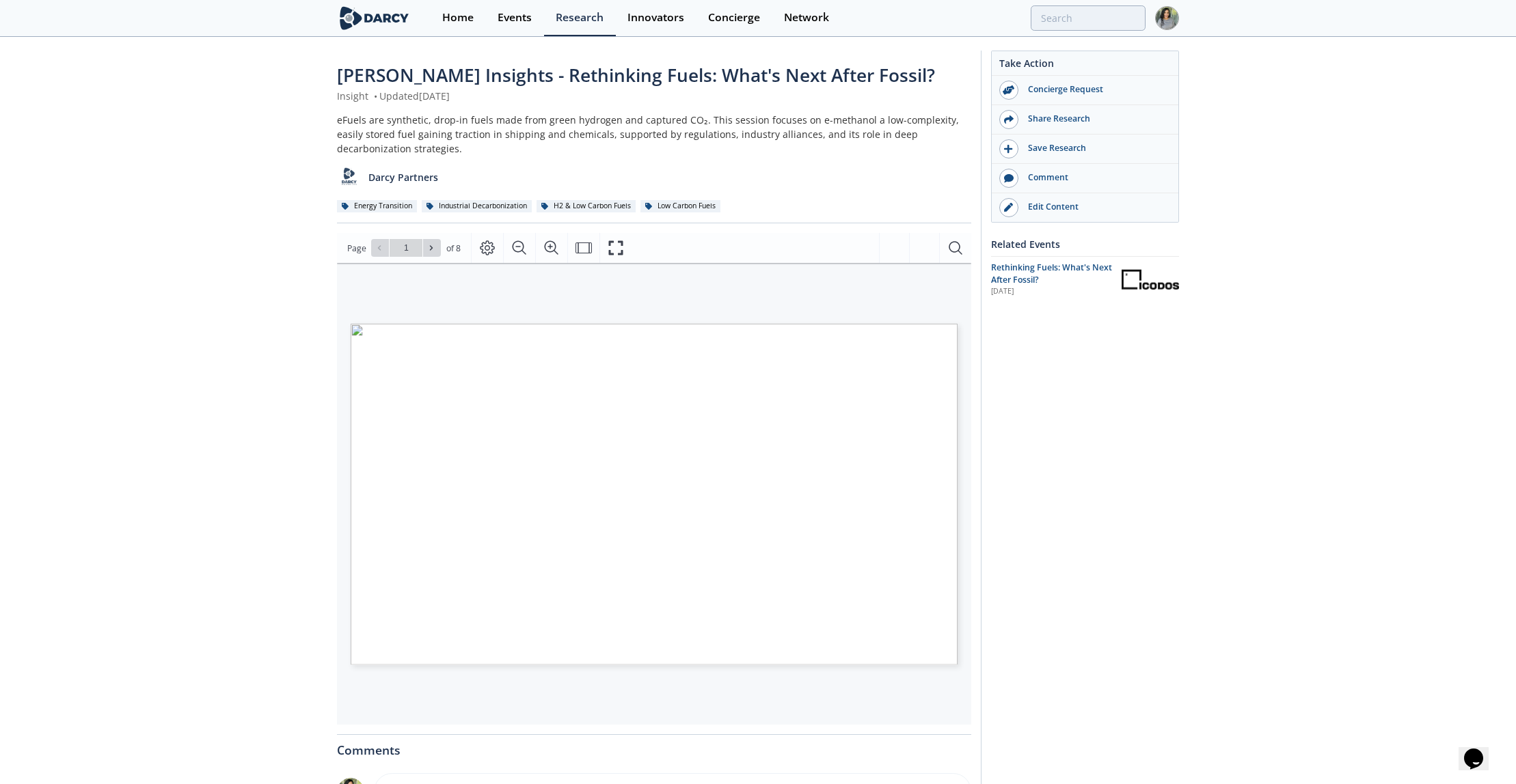
click at [492, 90] on div "Insight • Updated June 10, 2025" at bounding box center [654, 95] width 634 height 14
click at [496, 47] on div "Darcy Insights - Rethinking Fuels: What's Next After Fossil? Insight • Updated …" at bounding box center [758, 525] width 841 height 974
click at [504, 69] on span "Darcy Insights - Rethinking Fuels: What's Next After Fossil?" at bounding box center [636, 75] width 597 height 25
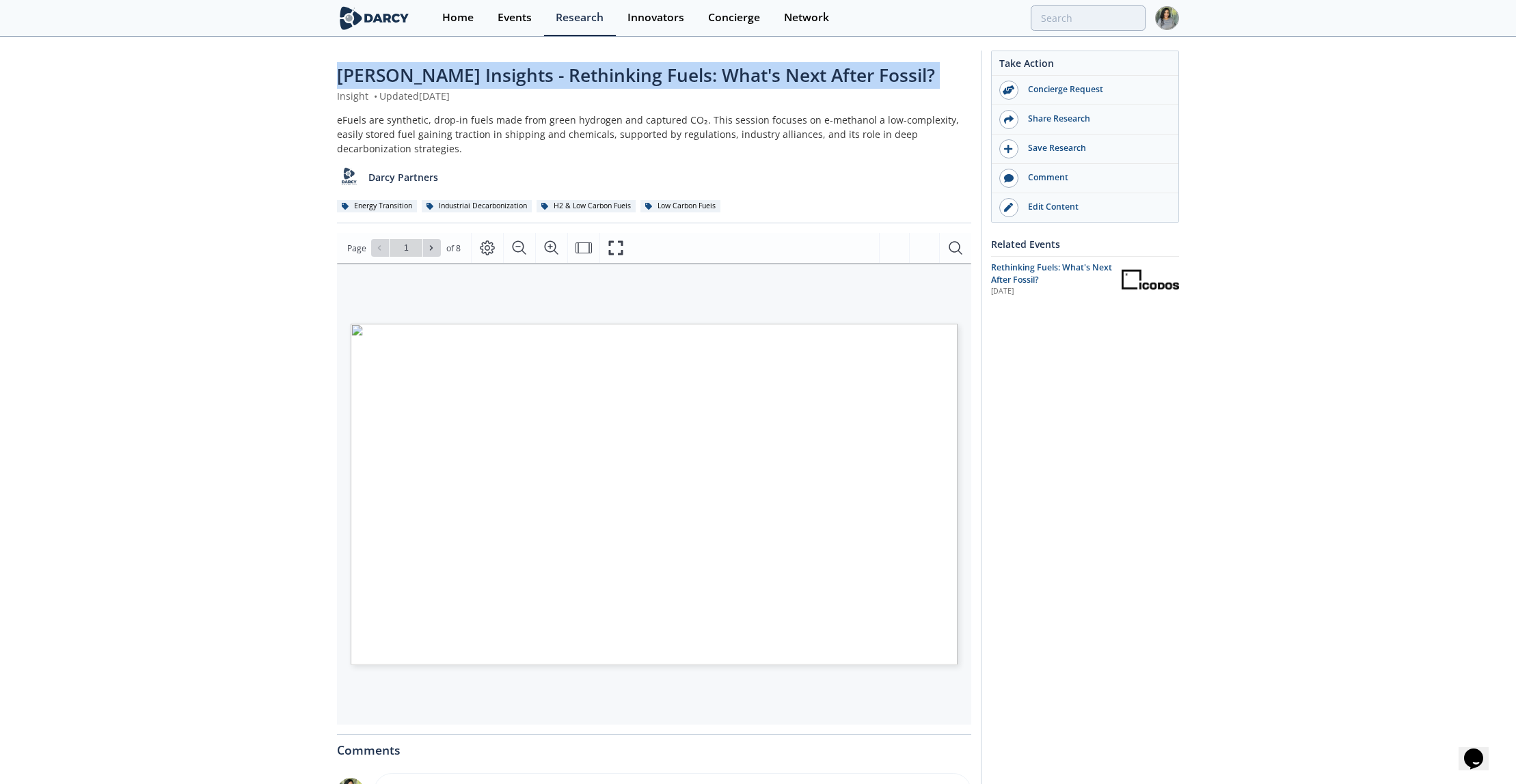
click at [504, 69] on span "Darcy Insights - Rethinking Fuels: What's Next After Fossil?" at bounding box center [636, 75] width 597 height 25
copy div "Darcy Insights - Rethinking Fuels: What's Next After Fossil?"
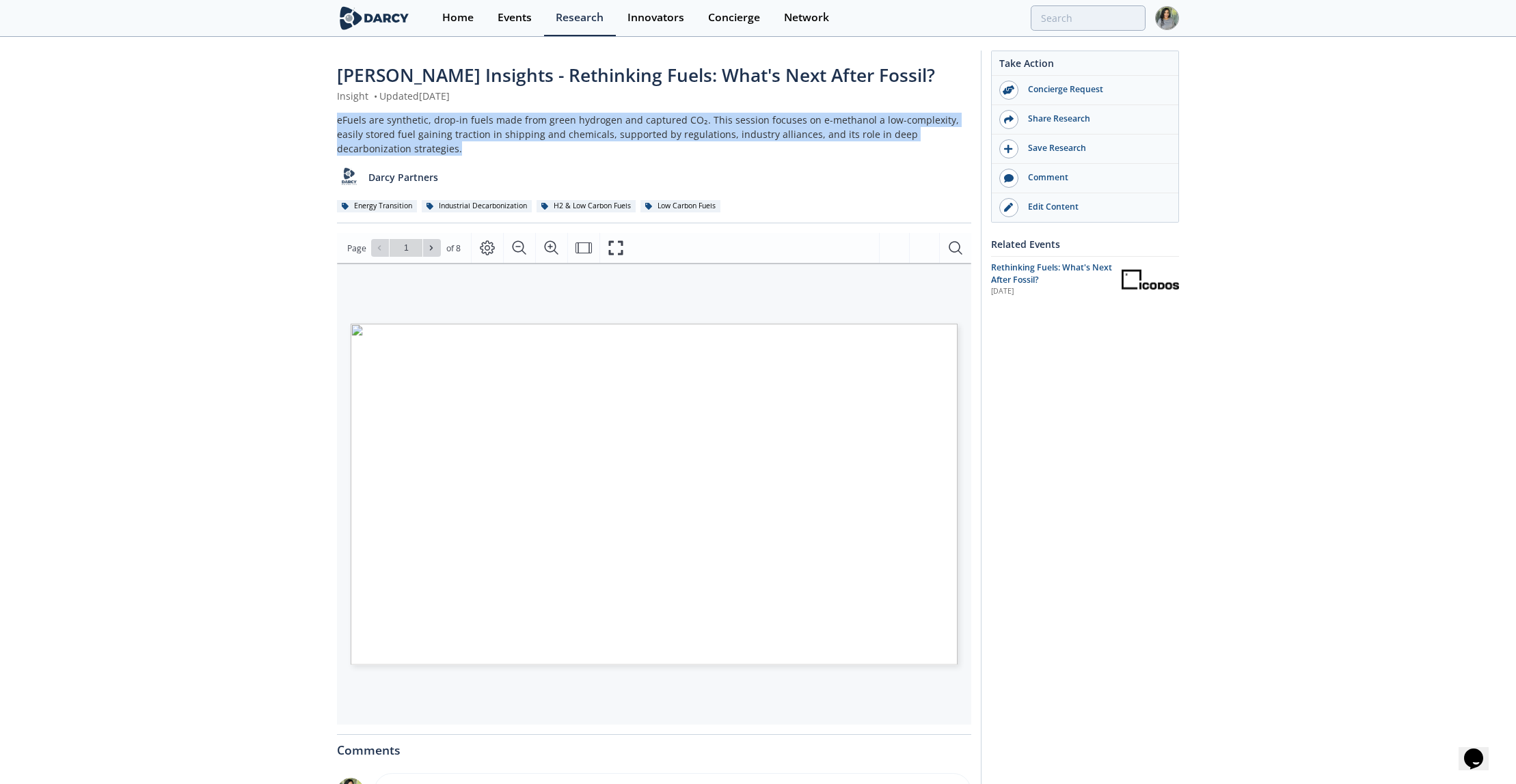
drag, startPoint x: 330, startPoint y: 113, endPoint x: 443, endPoint y: 148, distance: 118.3
click at [443, 148] on div "Darcy Insights - Rethinking Fuels: What's Next After Fossil? Insight • Updated …" at bounding box center [758, 534] width 1516 height 993
copy div "eFuels are synthetic, drop-in fuels made from green hydrogen and captured CO₂. …"
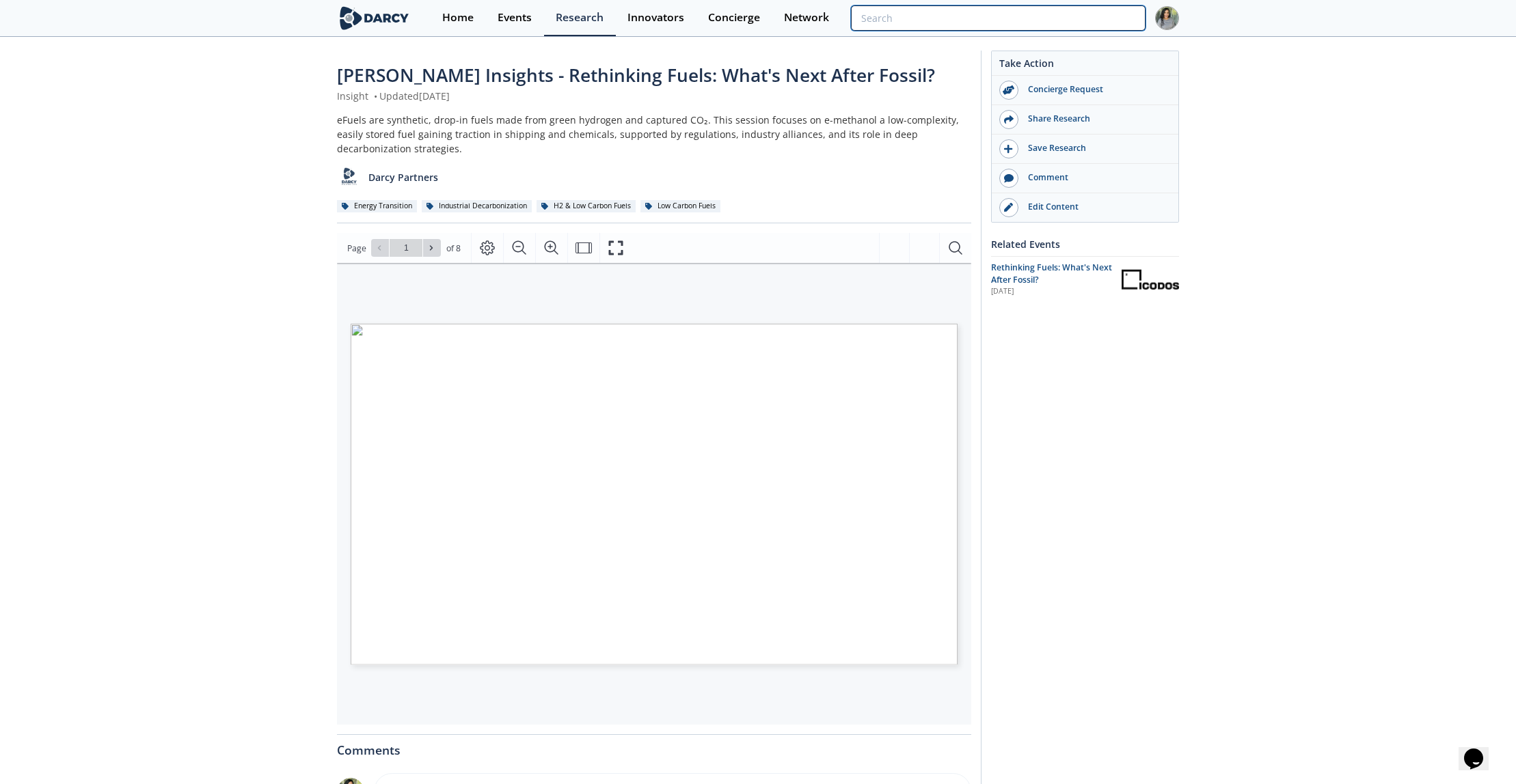
click at [1080, 22] on input "search" at bounding box center [998, 18] width 294 height 26
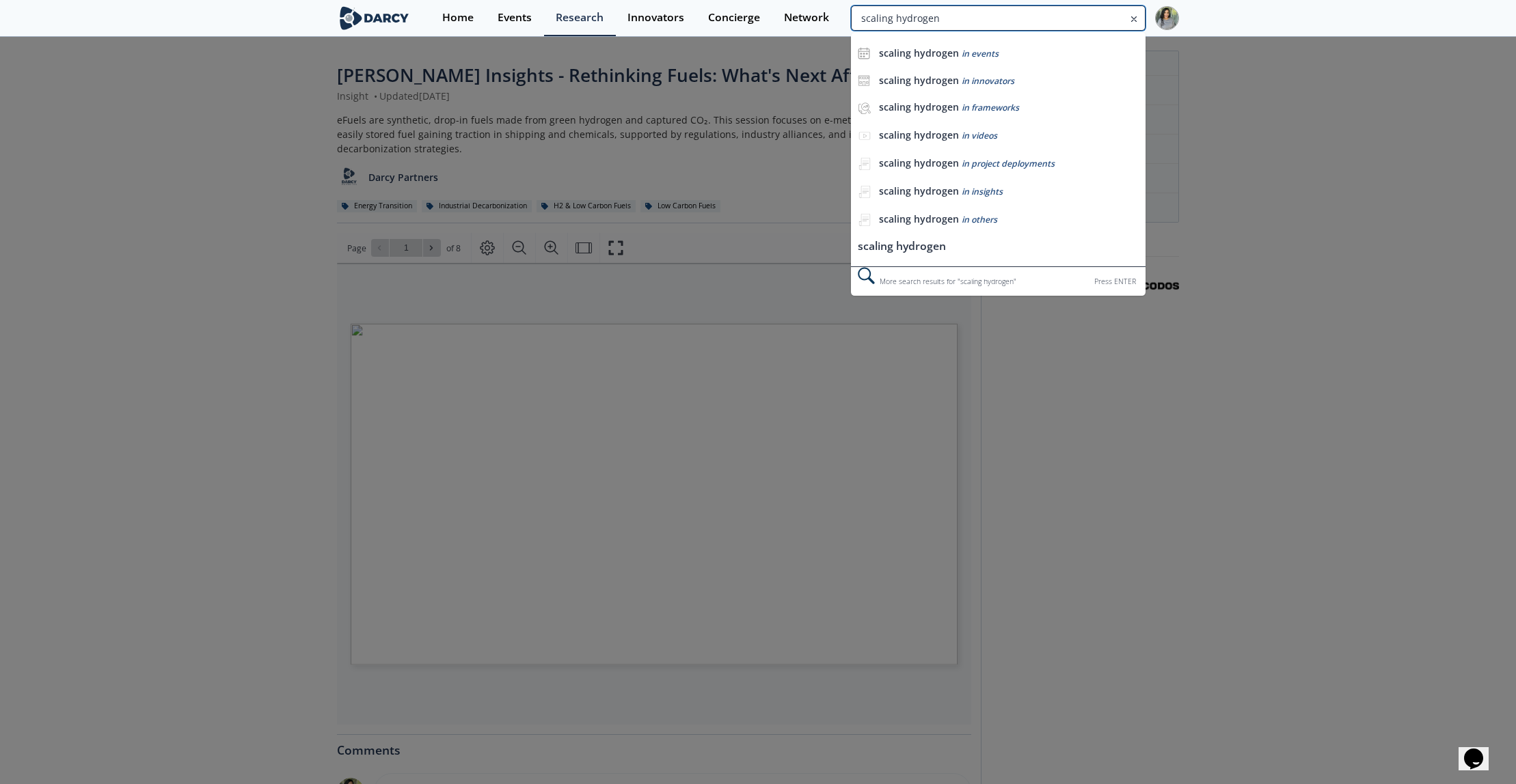
type input "scaling hydrogen"
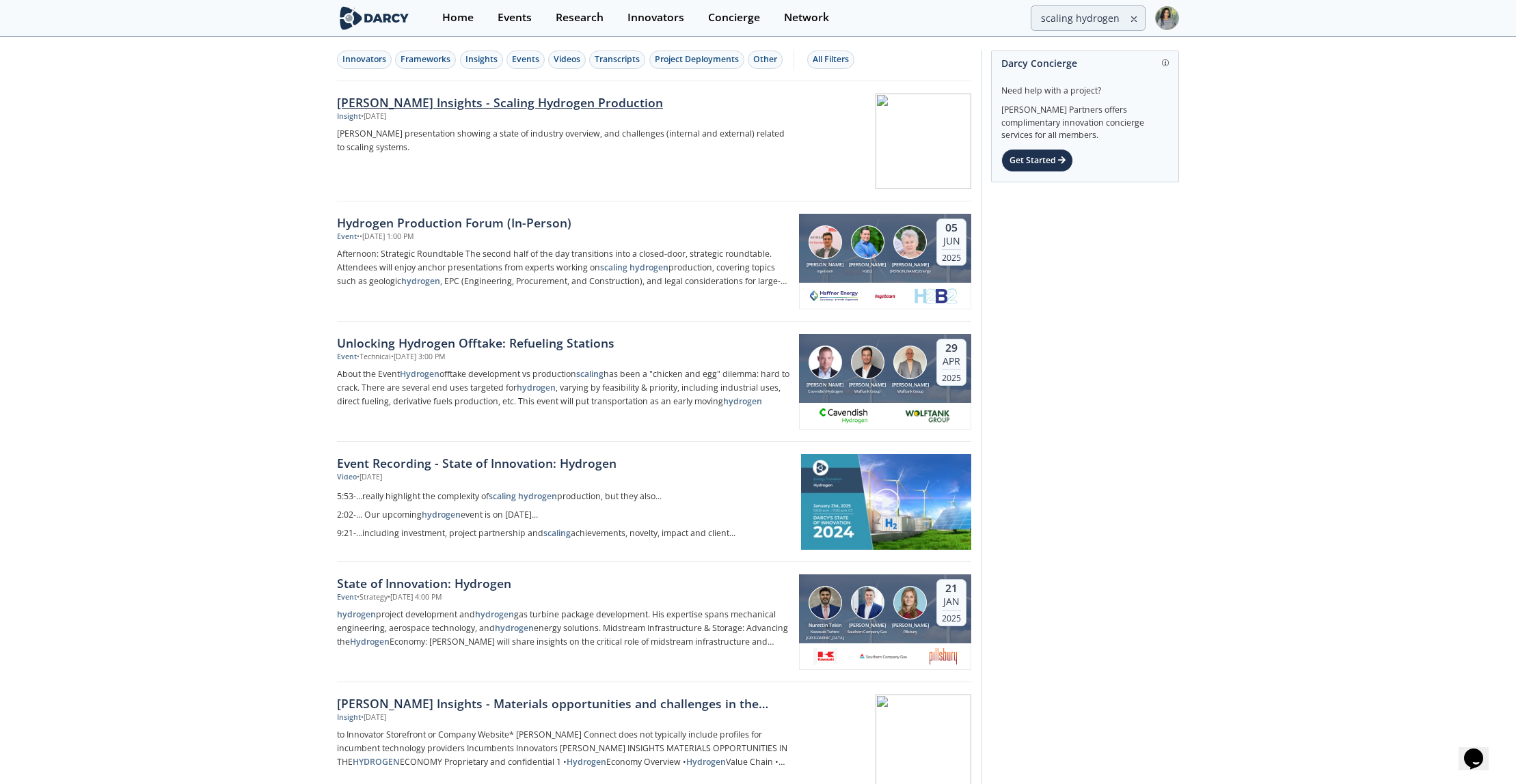
click at [484, 101] on div "Darcy Insights - Scaling Hydrogen Production" at bounding box center [563, 102] width 453 height 18
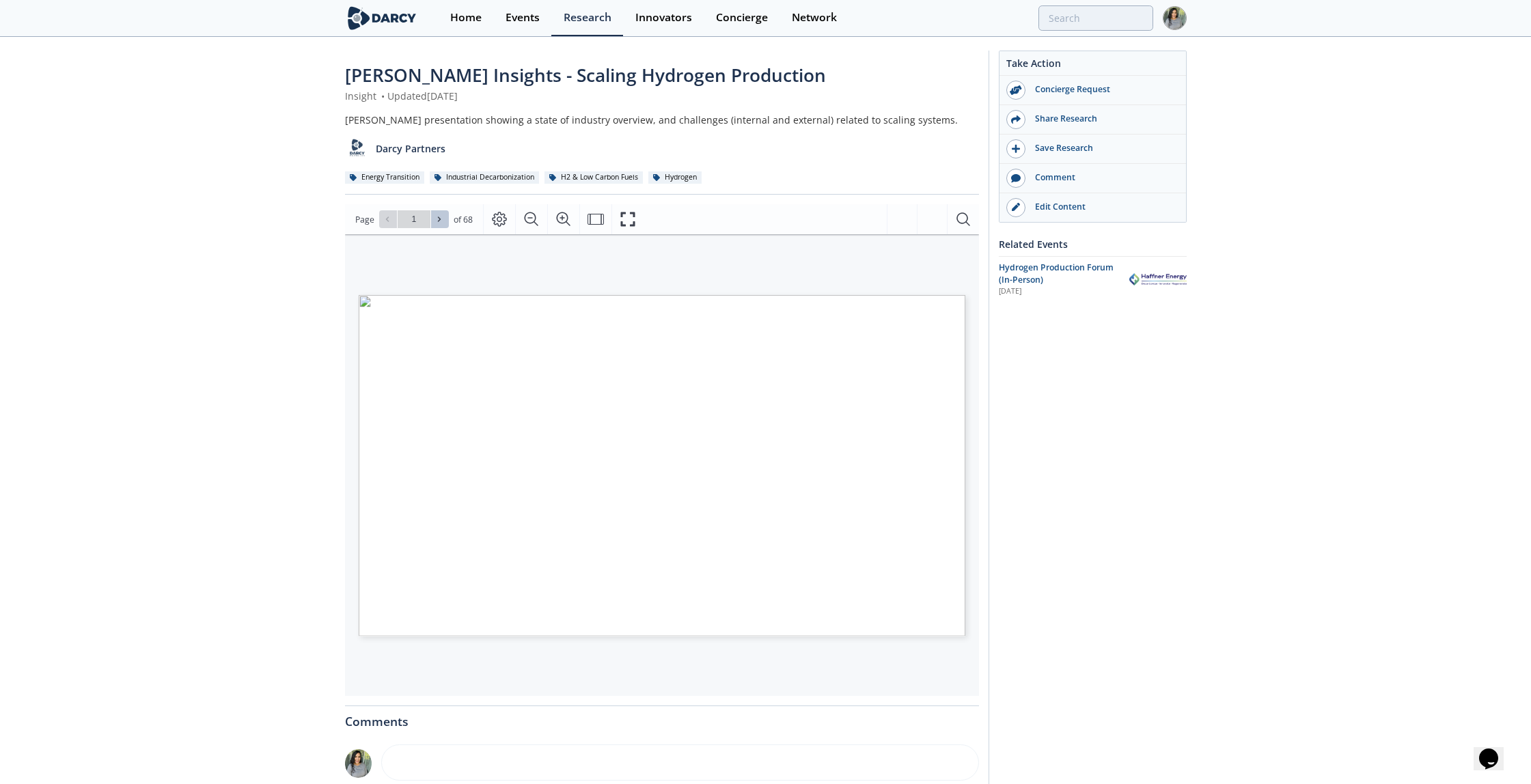
click at [436, 221] on icon at bounding box center [439, 219] width 9 height 9
type input "2"
click at [436, 221] on icon at bounding box center [439, 219] width 9 height 9
type input "3"
click at [436, 221] on icon at bounding box center [439, 219] width 9 height 9
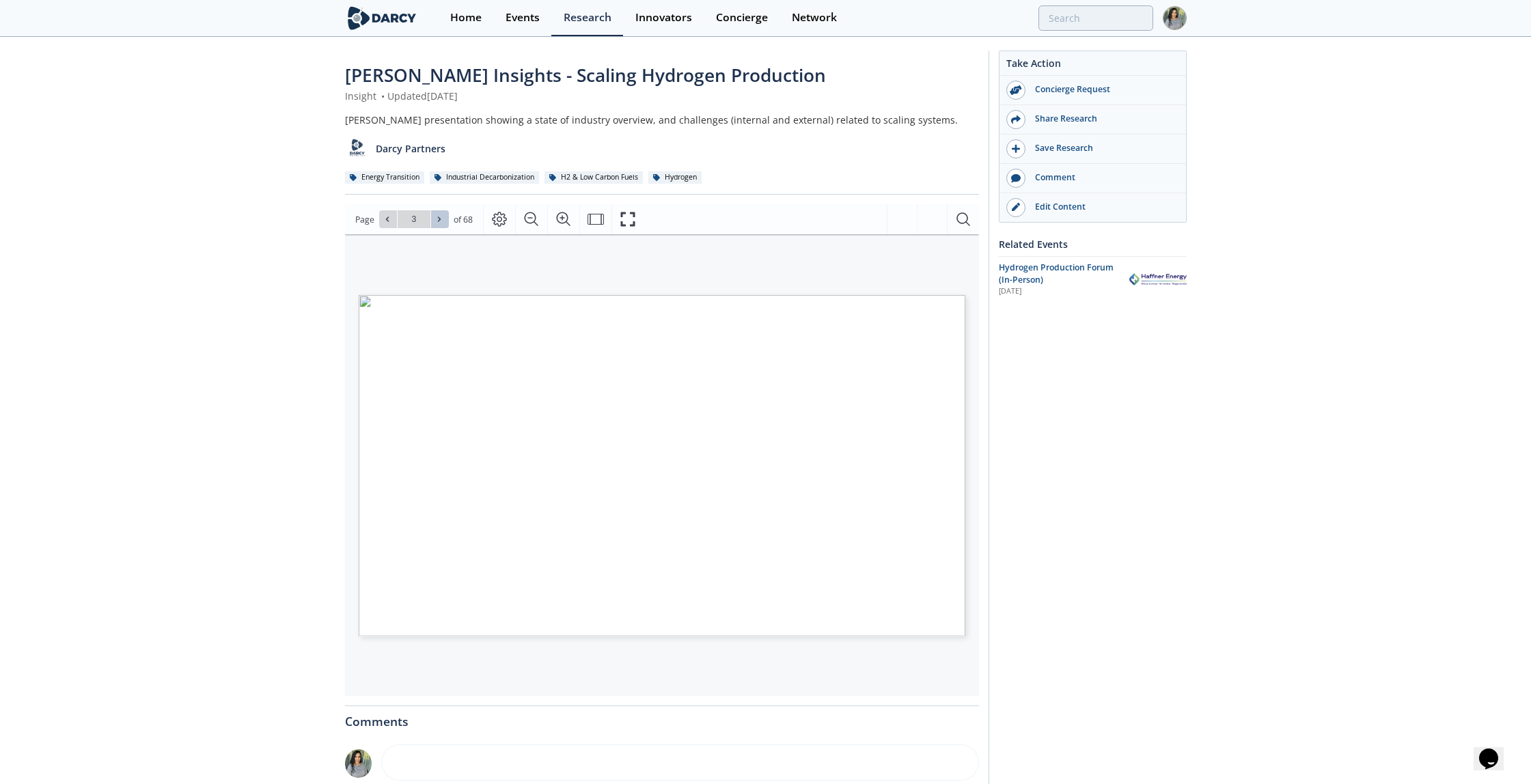
type input "4"
click at [436, 221] on icon at bounding box center [439, 219] width 9 height 9
type input "5"
click at [436, 221] on icon at bounding box center [439, 219] width 9 height 9
type input "6"
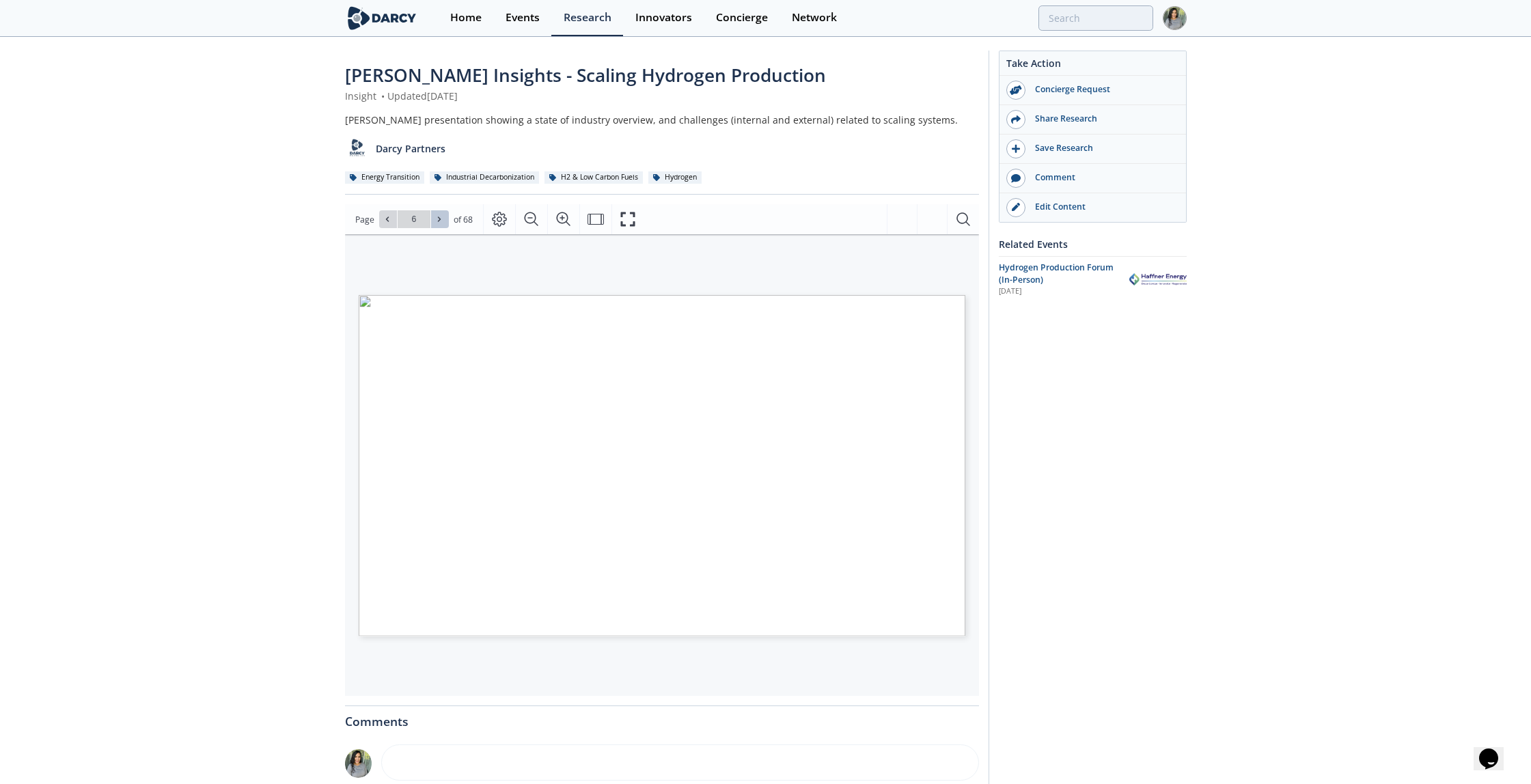
click at [436, 221] on icon at bounding box center [439, 219] width 9 height 9
type input "7"
click at [436, 221] on icon at bounding box center [439, 219] width 9 height 9
type input "8"
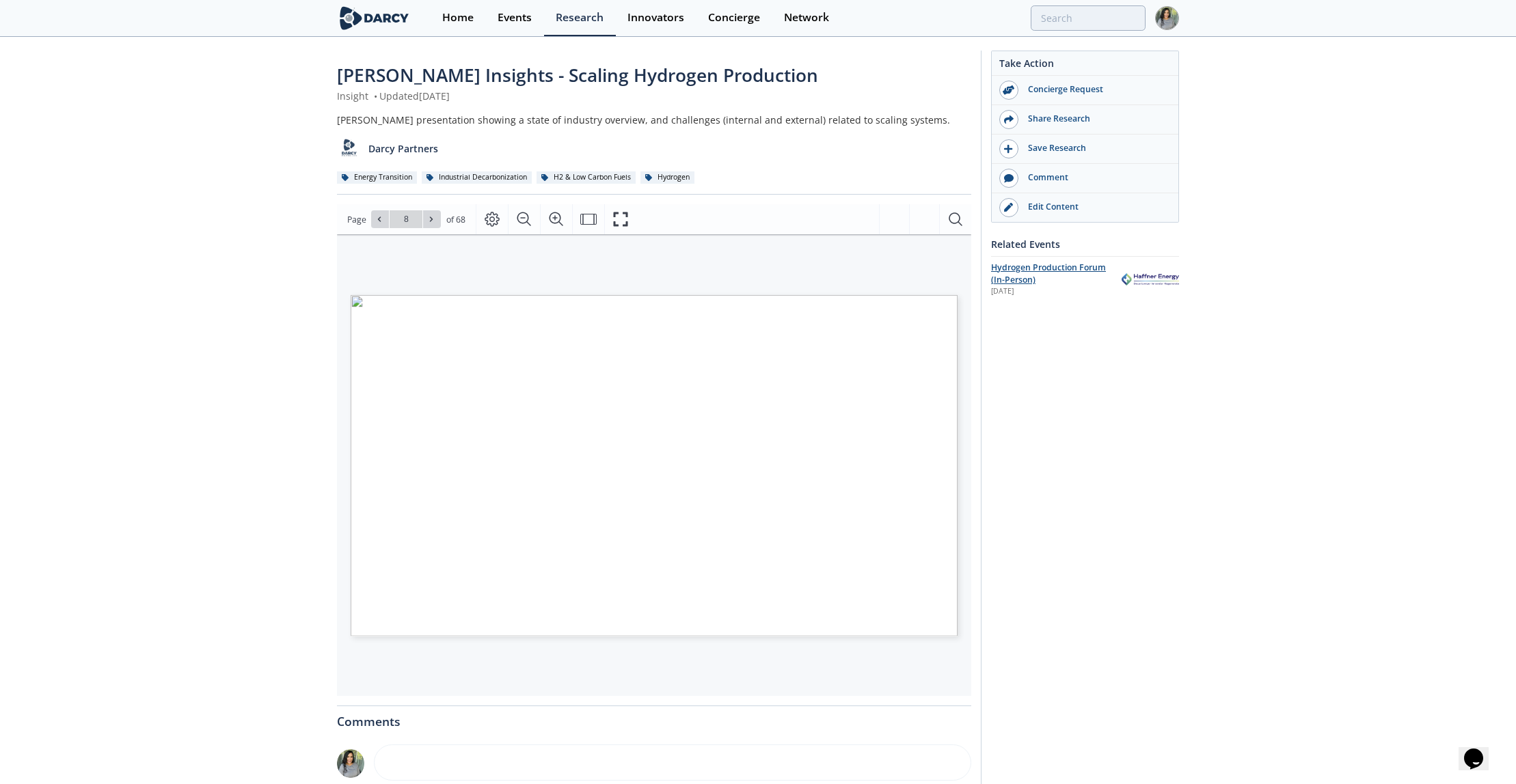
click at [1066, 273] on div "Hydrogen Production Forum (In-Person)" at bounding box center [1051, 274] width 121 height 26
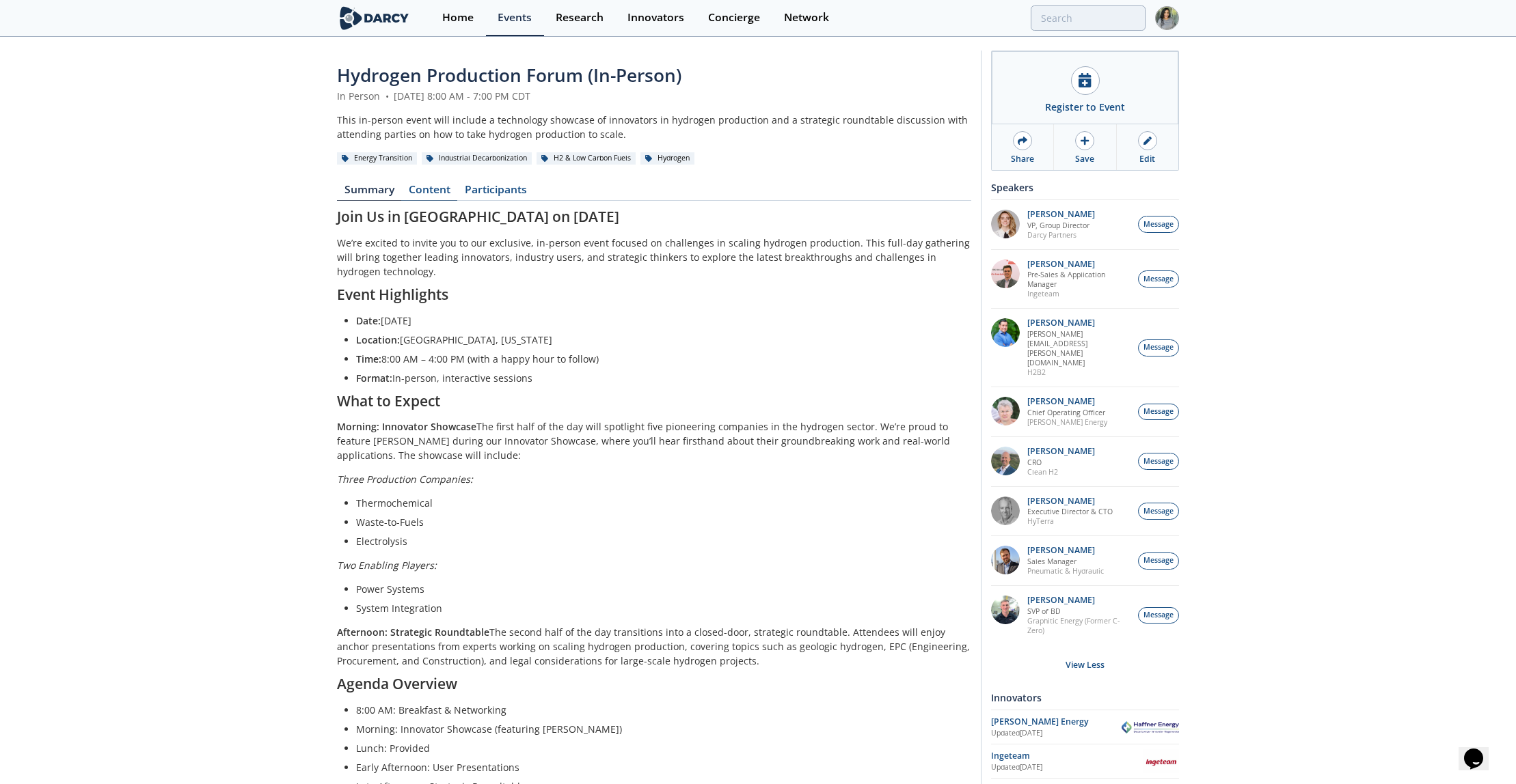
click at [437, 187] on link "Content" at bounding box center [429, 192] width 56 height 16
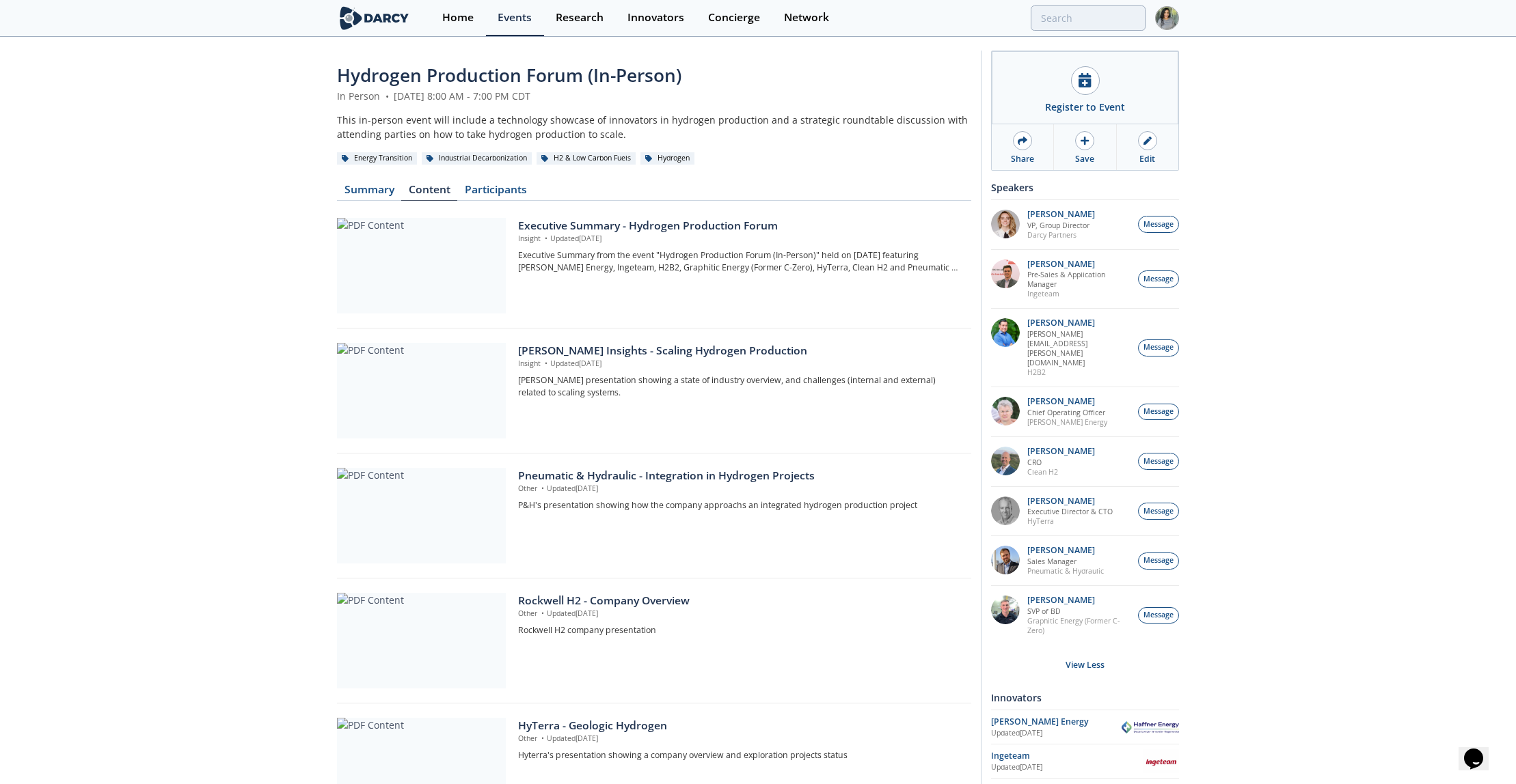
click at [561, 340] on div "Darcy Insights - Scaling Hydrogen Production Insight • Updated Jun 5, 2025 Darc…" at bounding box center [654, 394] width 634 height 118
click at [572, 352] on div "[PERSON_NAME] Insights - Scaling Hydrogen Production" at bounding box center [739, 351] width 443 height 16
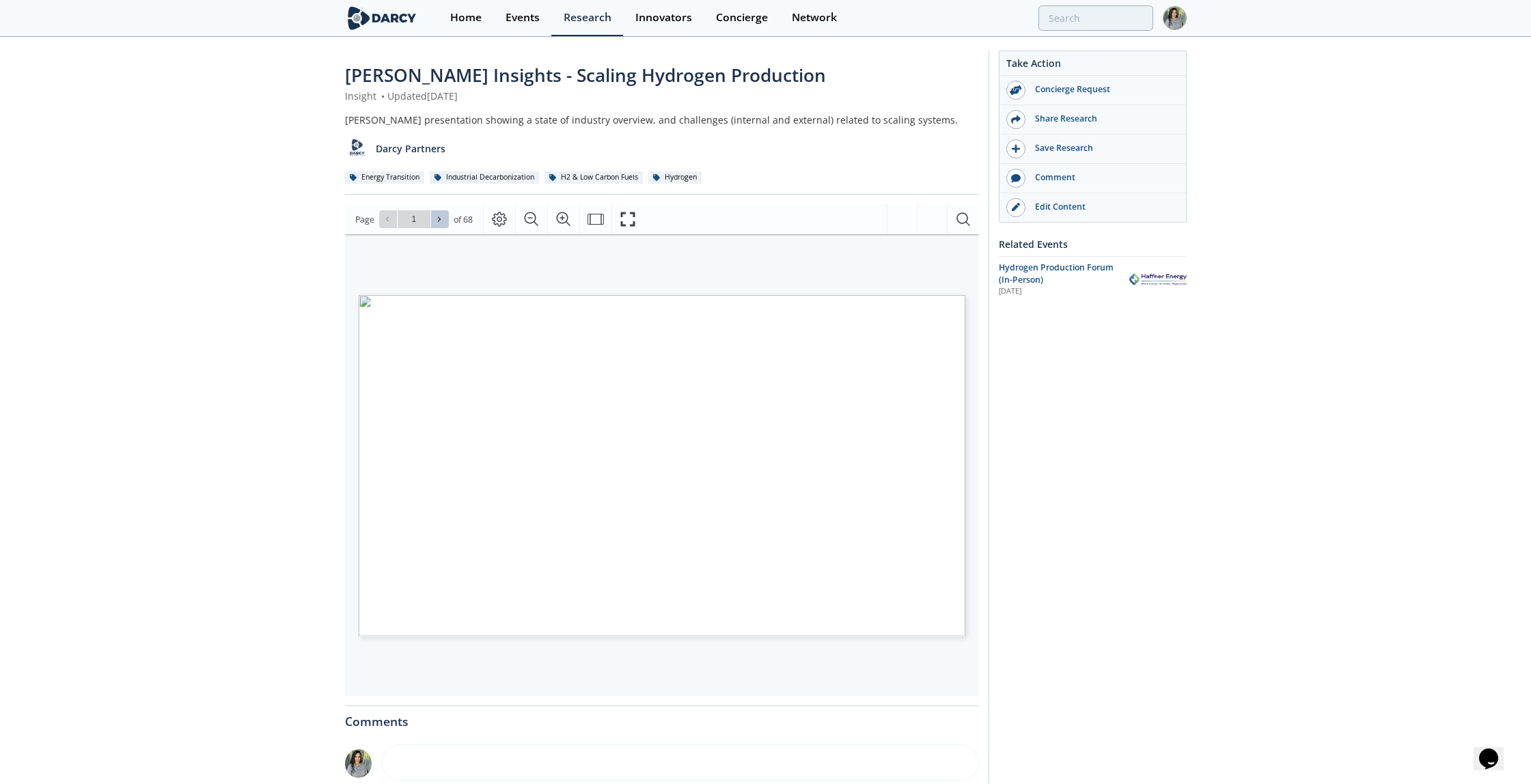
click at [435, 221] on icon at bounding box center [439, 219] width 9 height 9
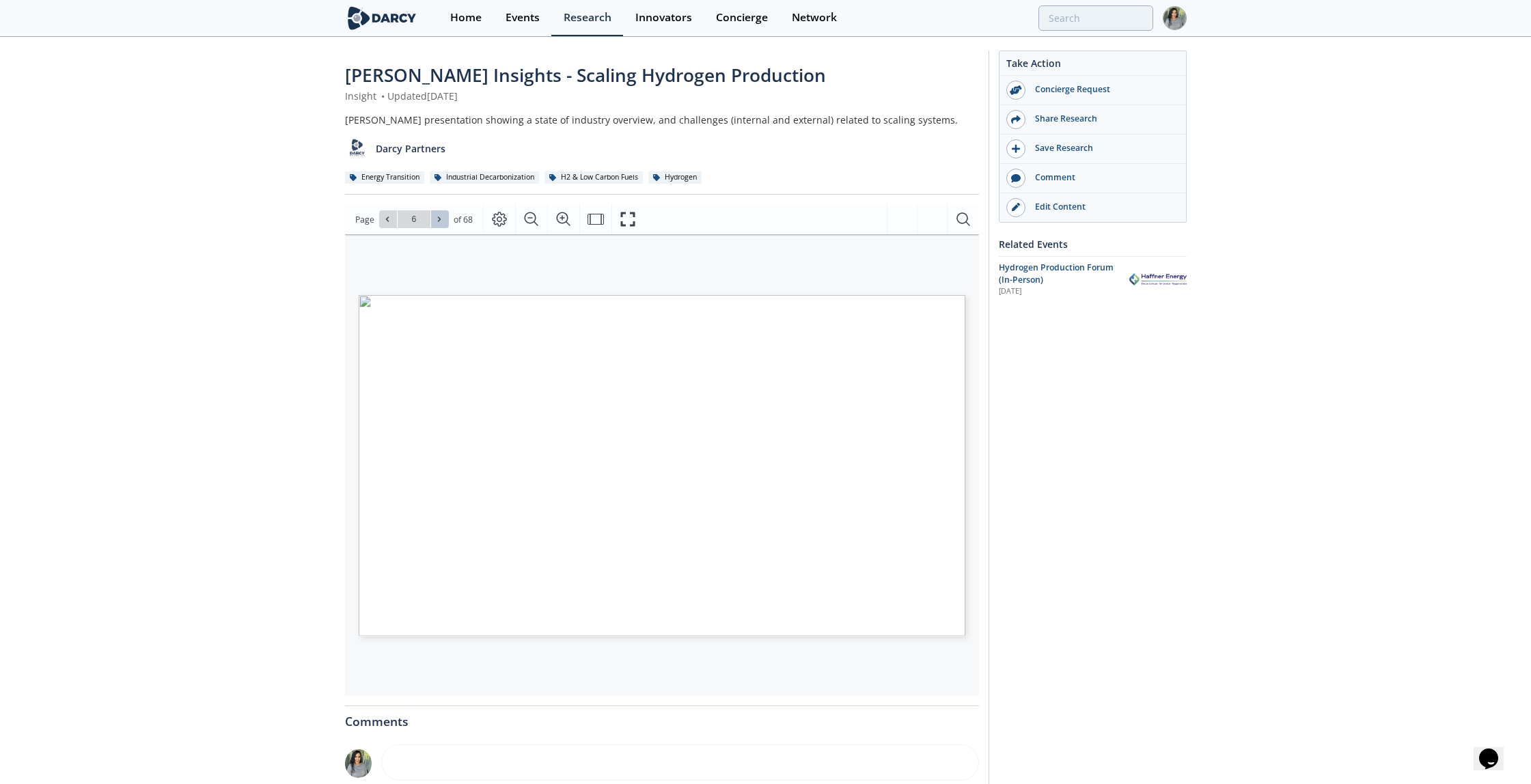
click at [435, 221] on icon at bounding box center [439, 219] width 9 height 9
type input "9"
click at [435, 221] on icon at bounding box center [439, 219] width 9 height 9
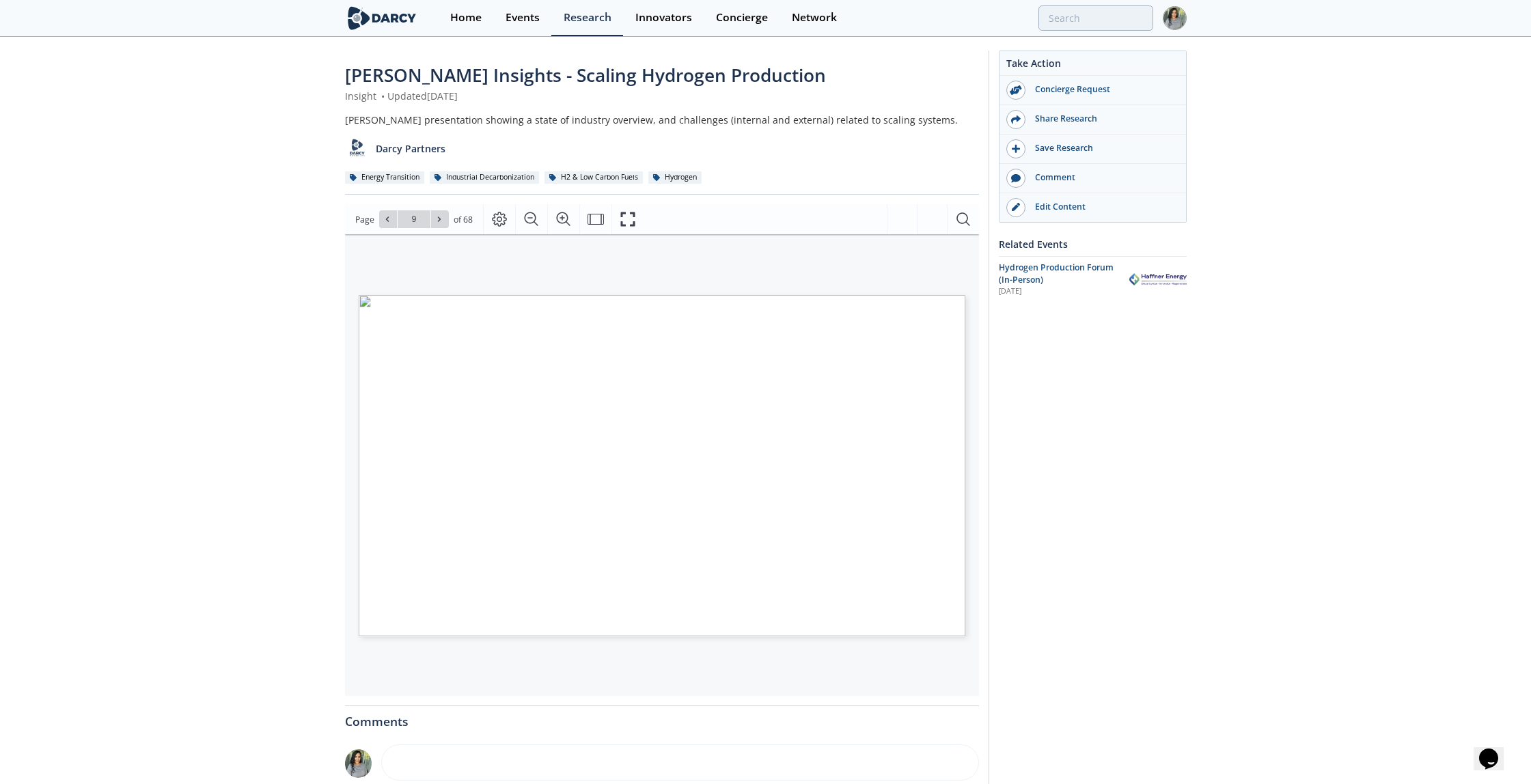
type input "10"
click at [438, 218] on icon at bounding box center [439, 219] width 3 height 5
type input "11"
click at [438, 218] on icon at bounding box center [439, 219] width 3 height 5
type input "12"
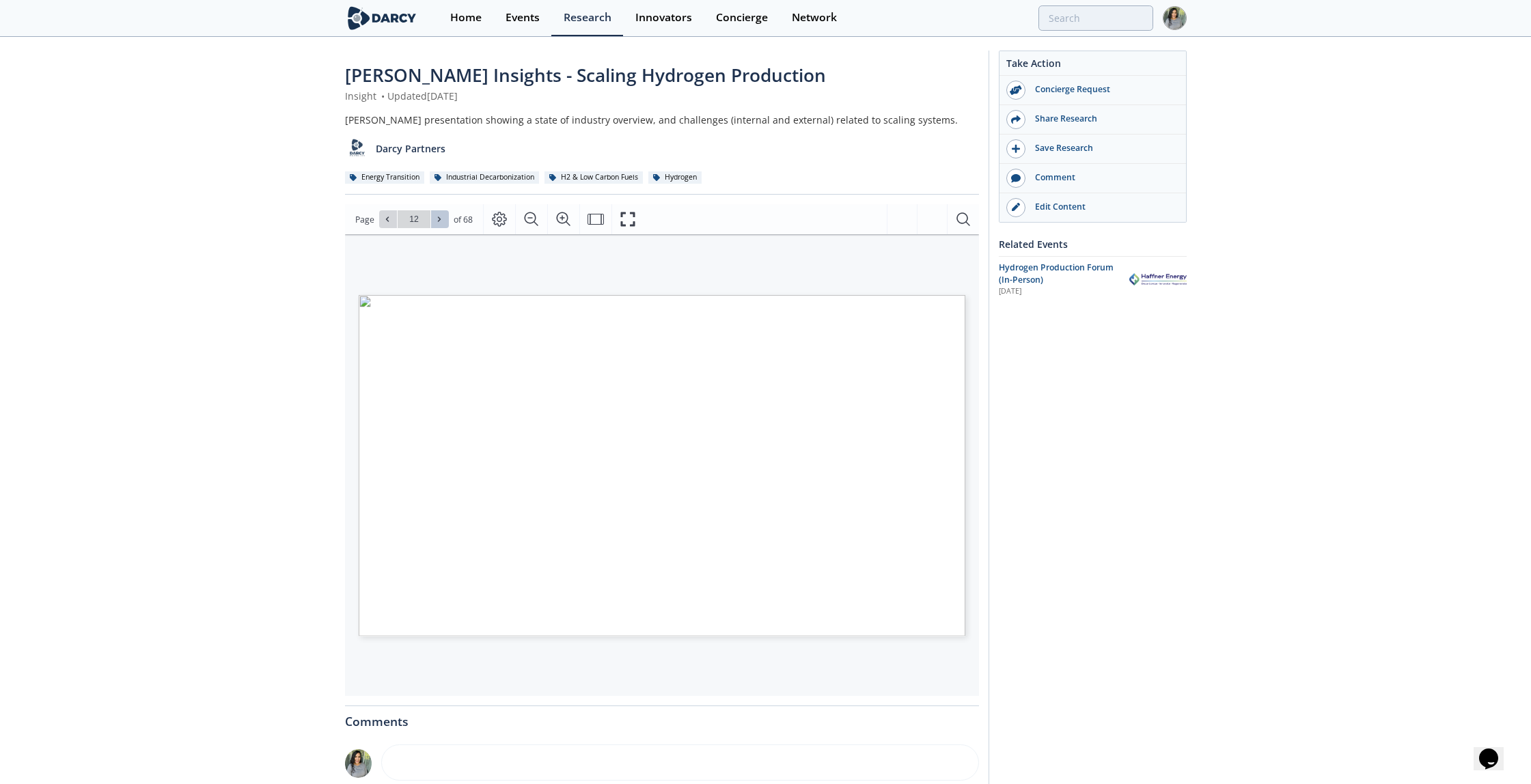
click at [442, 217] on icon at bounding box center [439, 219] width 9 height 9
type input "13"
click at [442, 216] on icon at bounding box center [439, 219] width 9 height 9
type input "14"
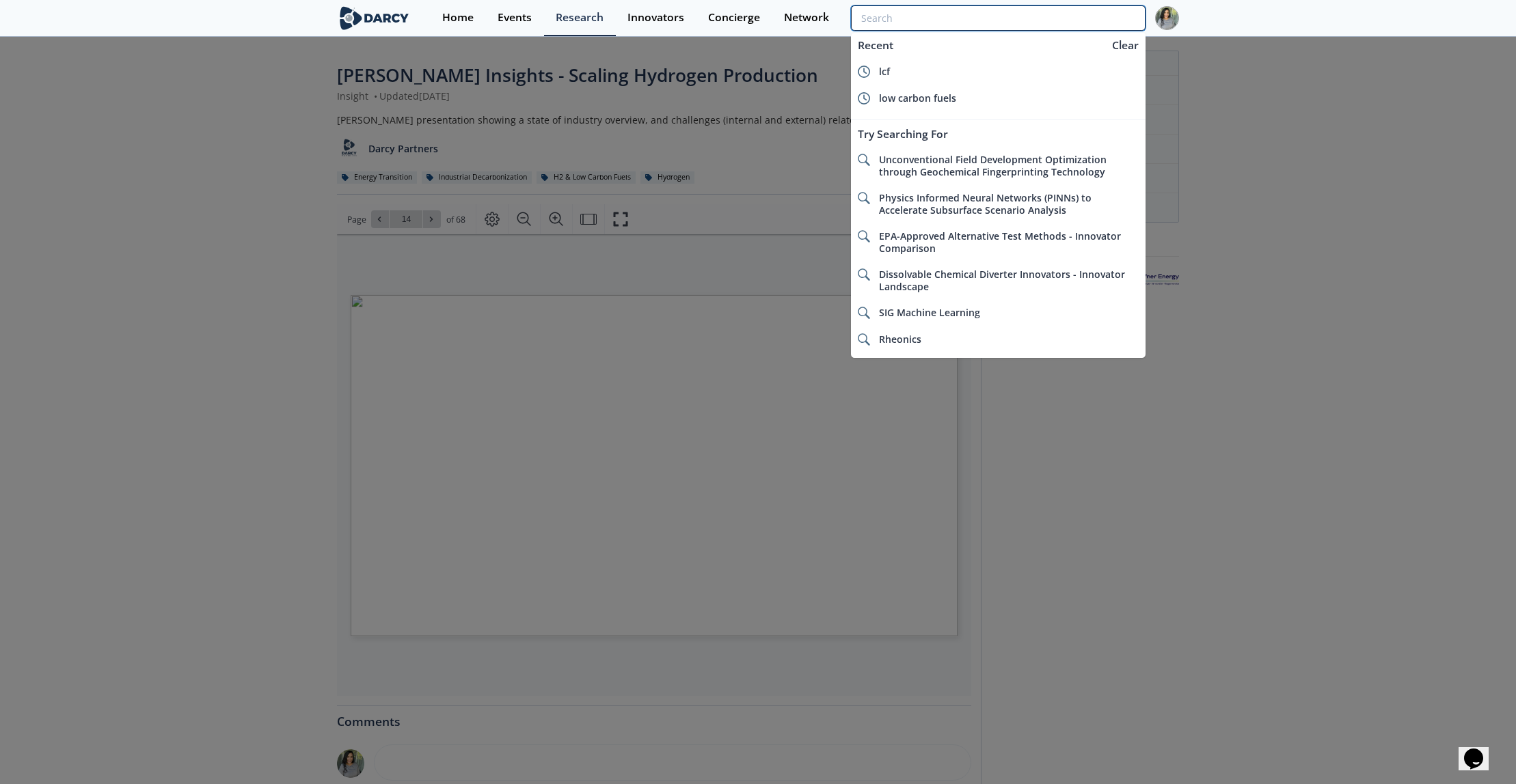
click at [1060, 19] on input "search" at bounding box center [998, 18] width 294 height 26
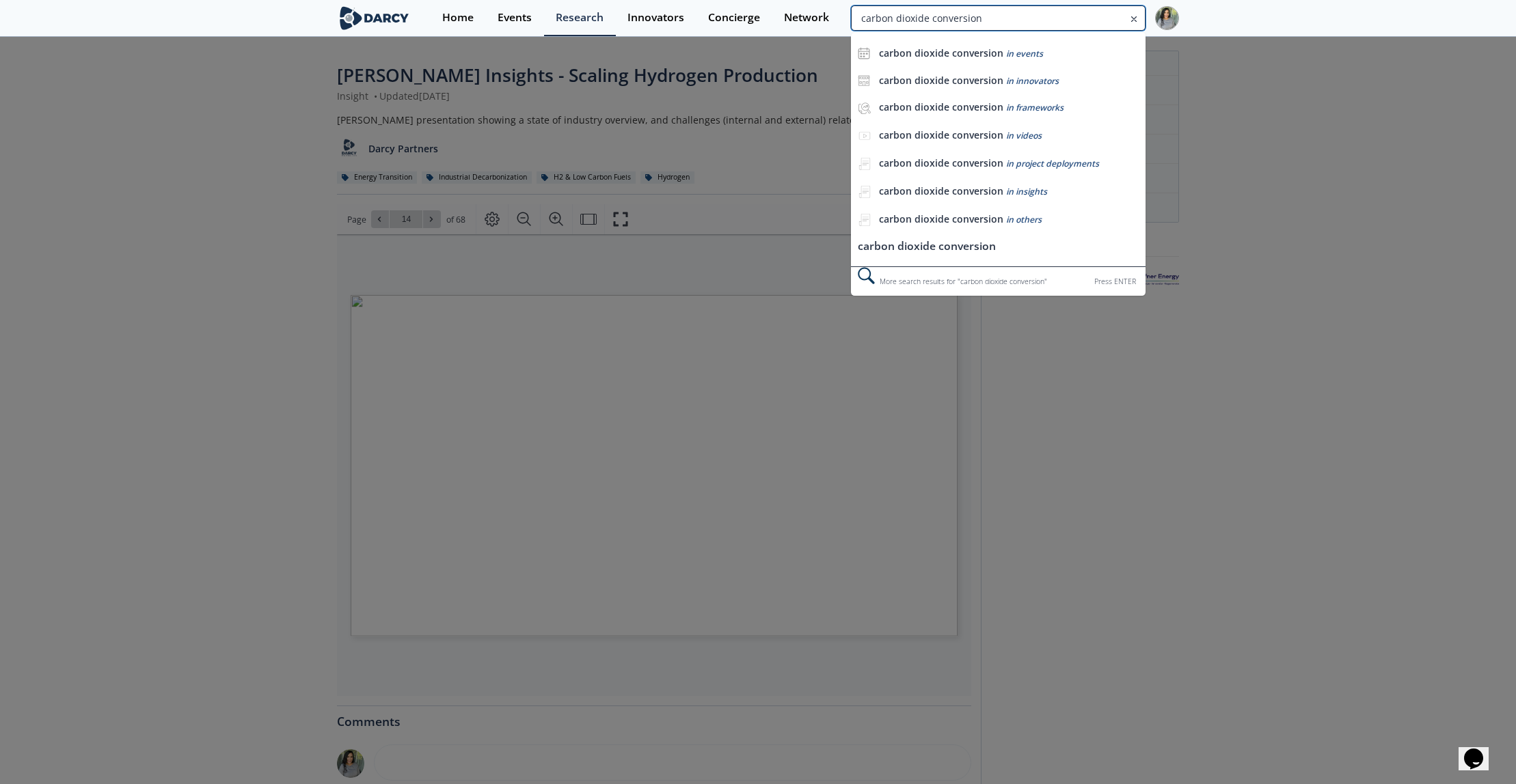
type input "carbon dioxide conversion"
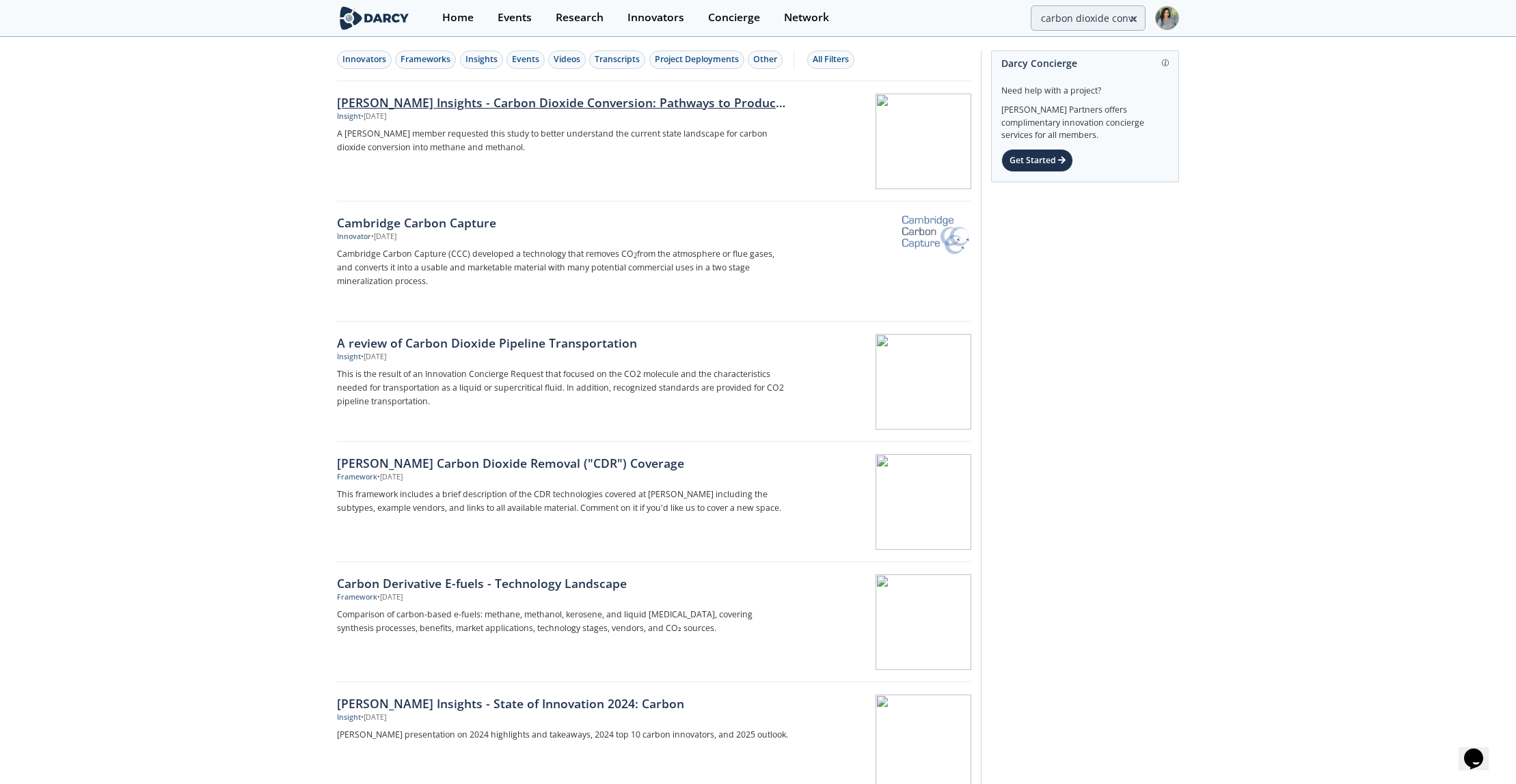
click at [467, 96] on div "Darcy Insights - Carbon Dioxide Conversion: Pathways to Produce Methane and Met…" at bounding box center [563, 102] width 453 height 18
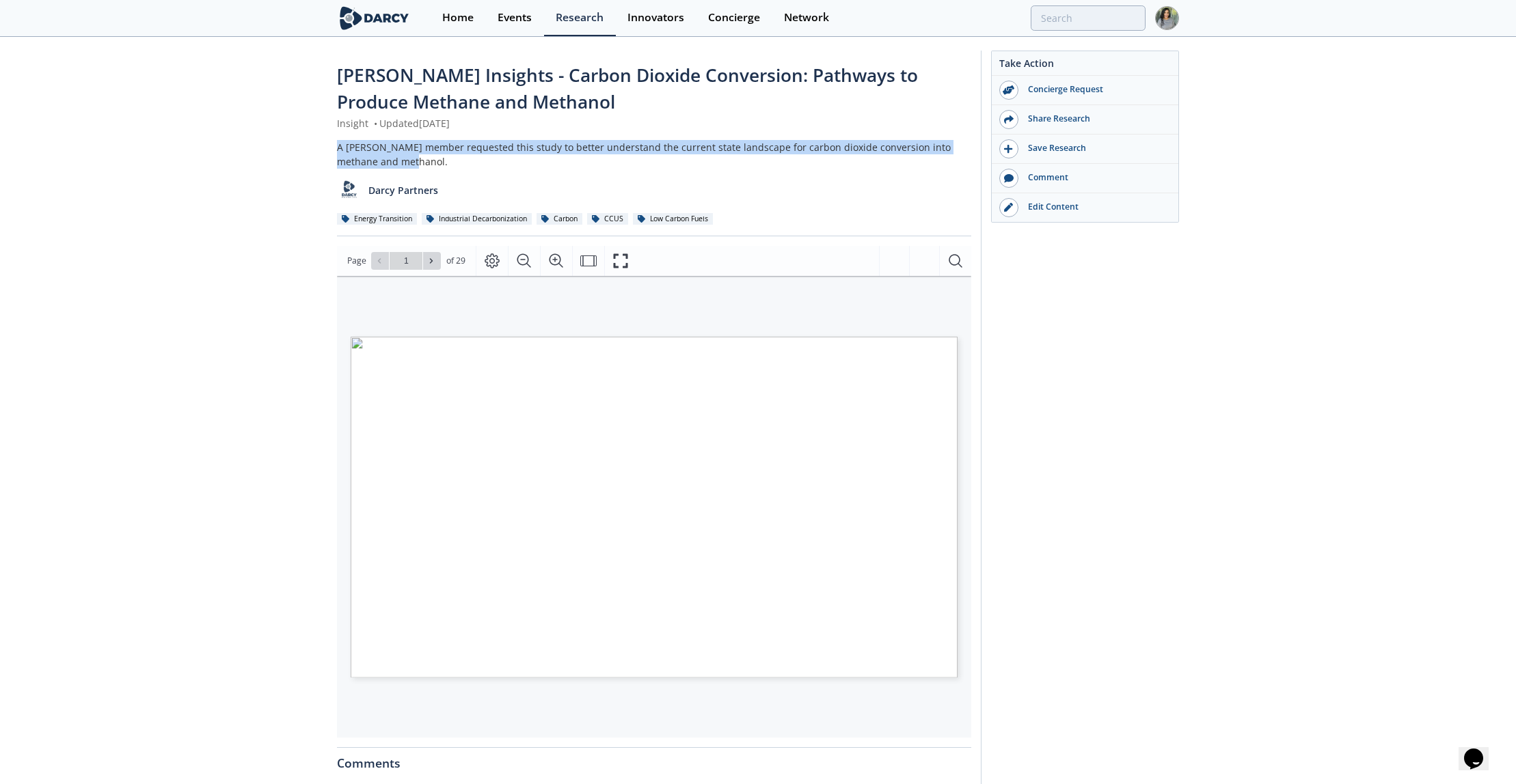
drag, startPoint x: 334, startPoint y: 149, endPoint x: 390, endPoint y: 161, distance: 57.3
click at [390, 161] on div "Darcy Insights - Carbon Dioxide Conversion: Pathways to Produce Methane and Met…" at bounding box center [758, 540] width 1516 height 1005
copy div "A Darcy member requested this study to better understand the current state land…"
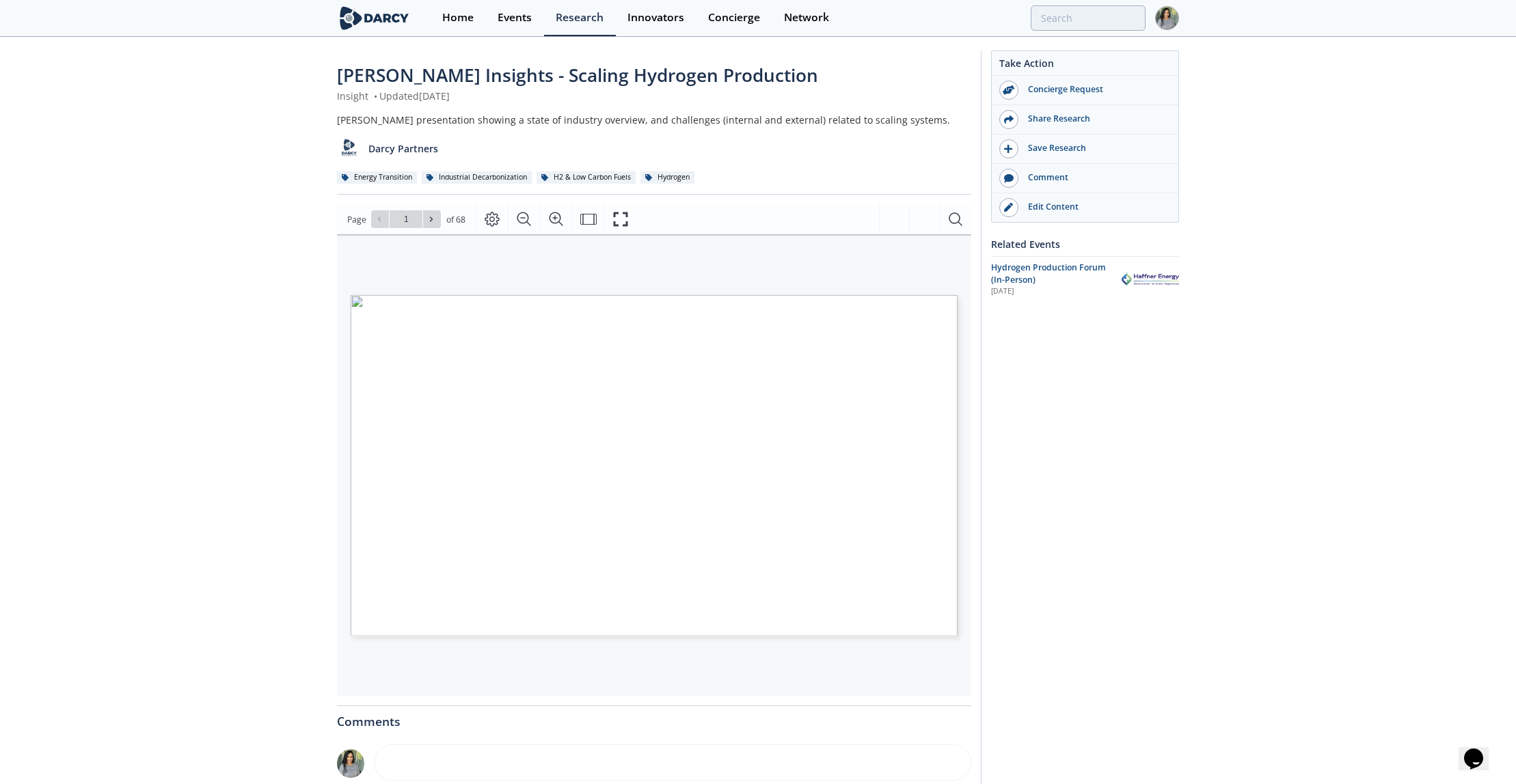
click at [374, 77] on span "[PERSON_NAME] Insights - Scaling Hydrogen Production" at bounding box center [577, 75] width 481 height 25
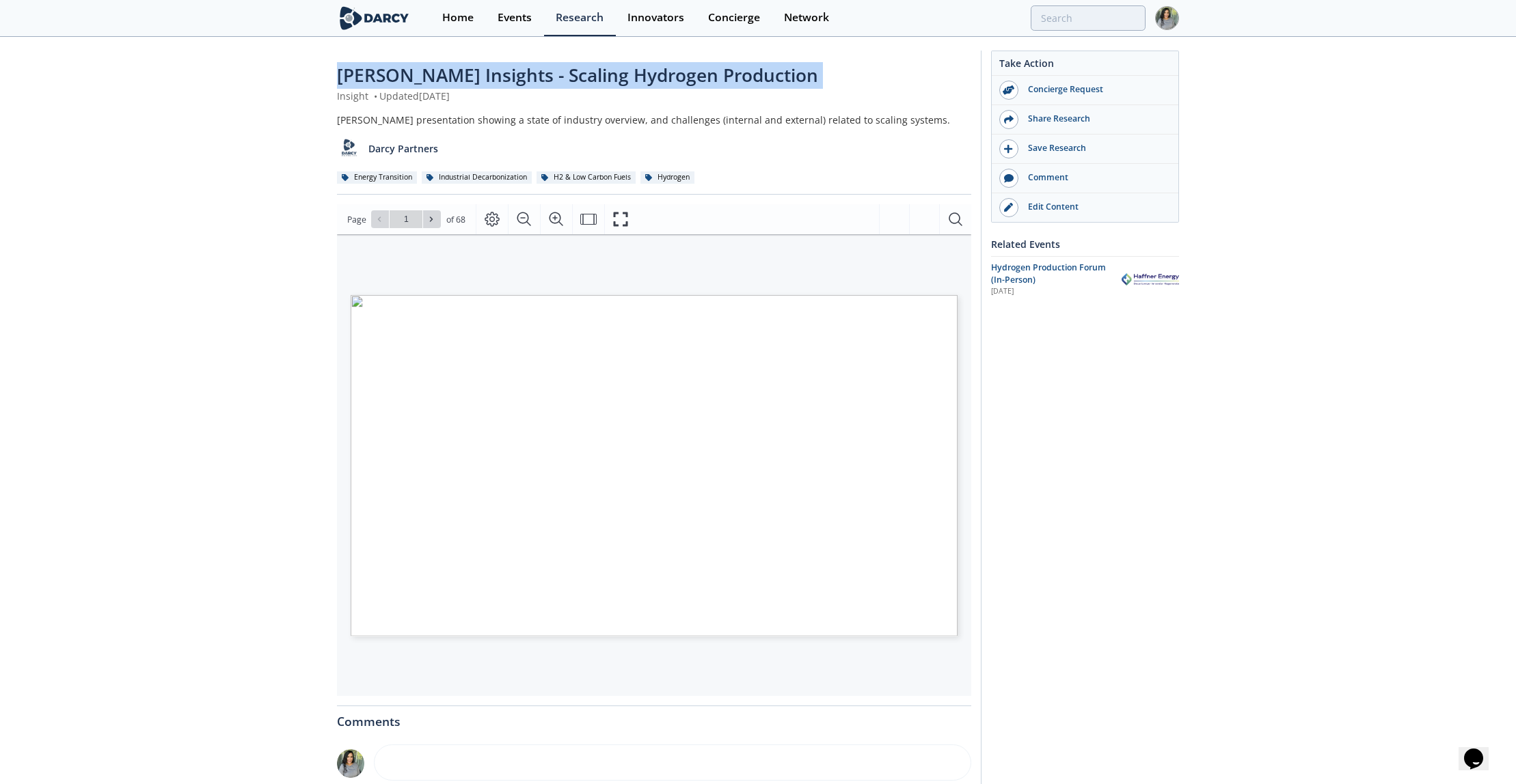
click at [374, 77] on span "[PERSON_NAME] Insights - Scaling Hydrogen Production" at bounding box center [577, 75] width 481 height 25
copy div "[PERSON_NAME] Insights - Scaling Hydrogen Production"
